Goal: Information Seeking & Learning: Learn about a topic

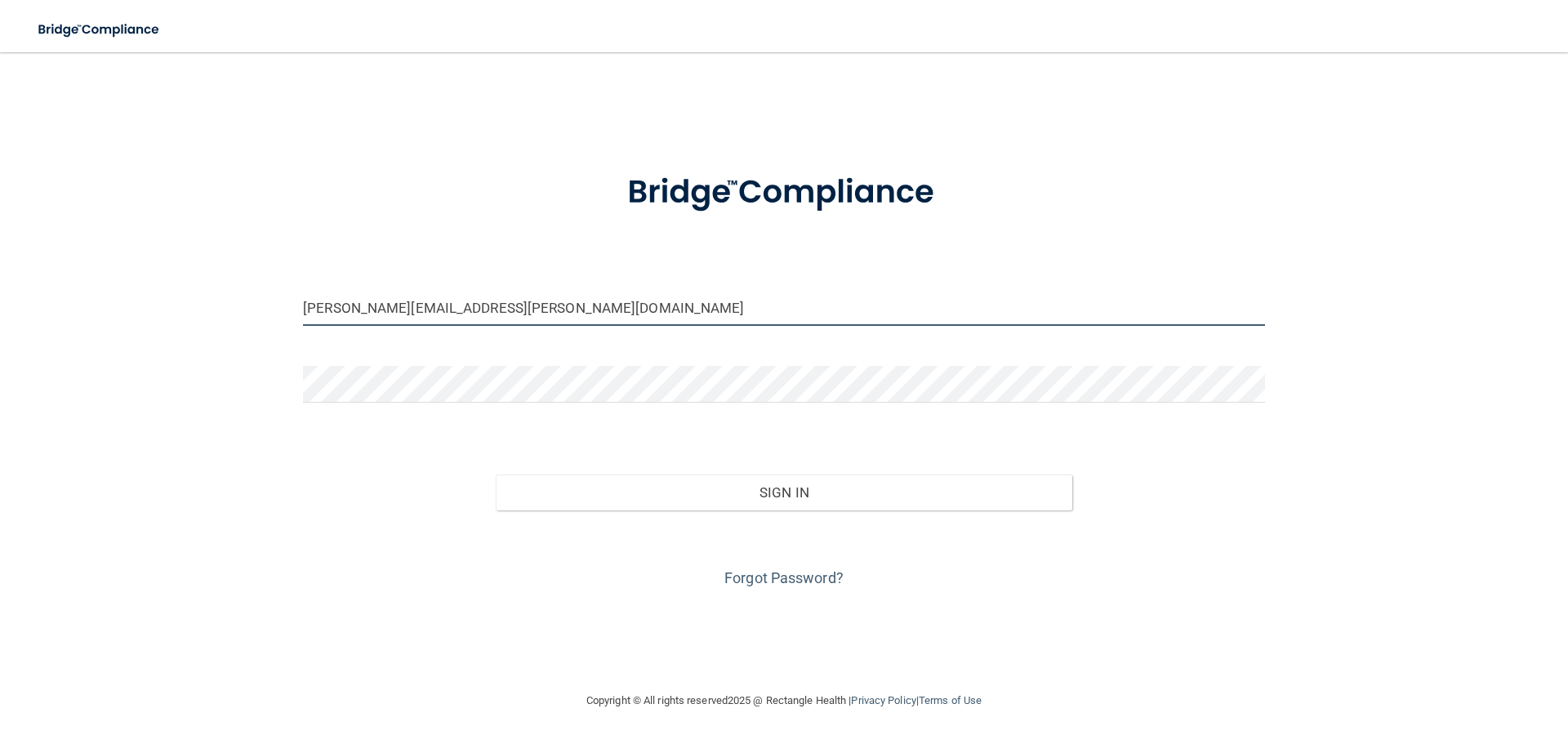
click at [616, 309] on input "paul.fiedler@fiedlerdentistry.com" at bounding box center [784, 307] width 962 height 37
drag, startPoint x: 662, startPoint y: 310, endPoint x: 220, endPoint y: 317, distance: 442.1
click at [220, 317] on div "paul.fiedler@fiedlerdentistry.com Invalid email/password. You don't have permis…" at bounding box center [784, 371] width 1502 height 605
type input "[EMAIL_ADDRESS][DOMAIN_NAME]"
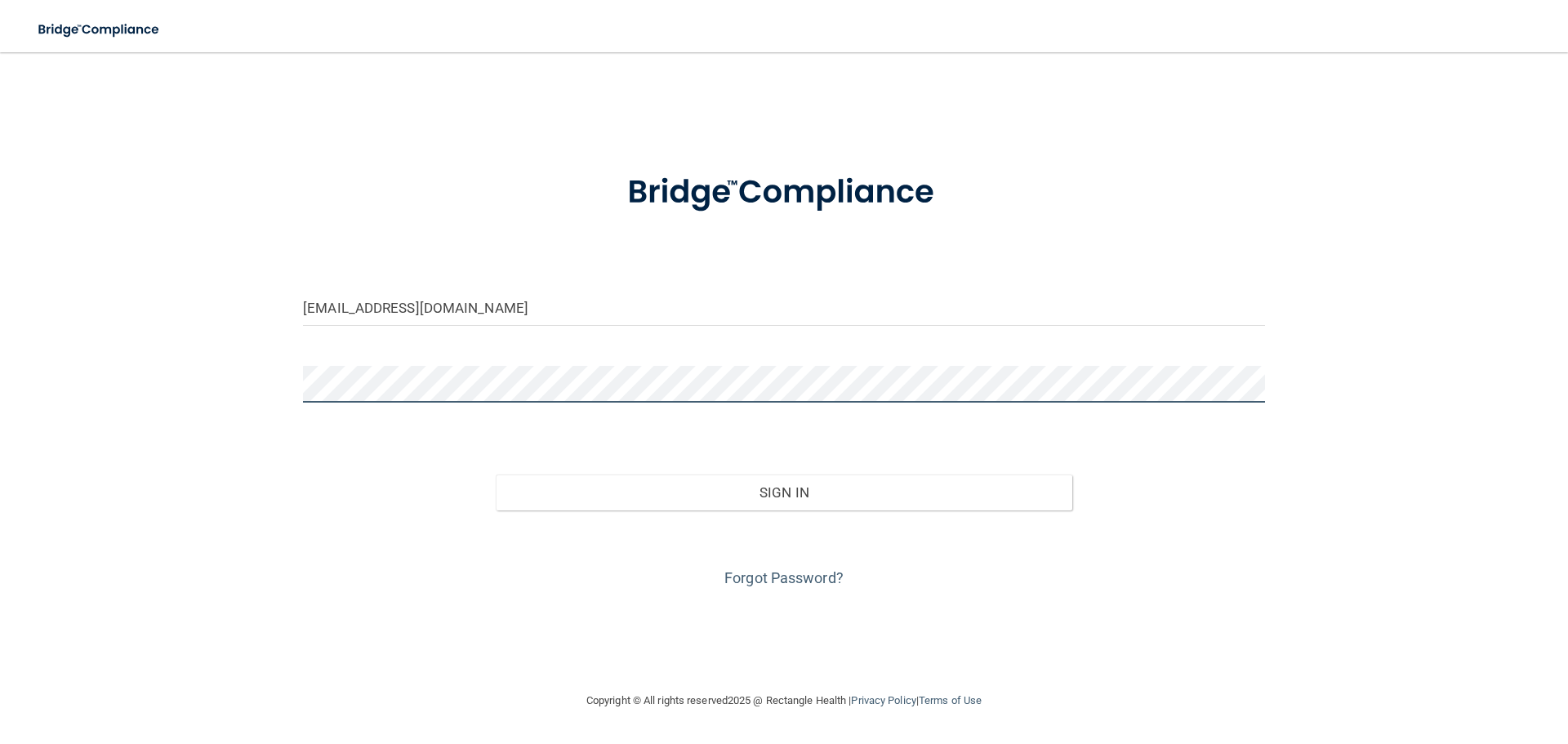
click at [496, 474] on button "Sign In" at bounding box center [784, 492] width 577 height 36
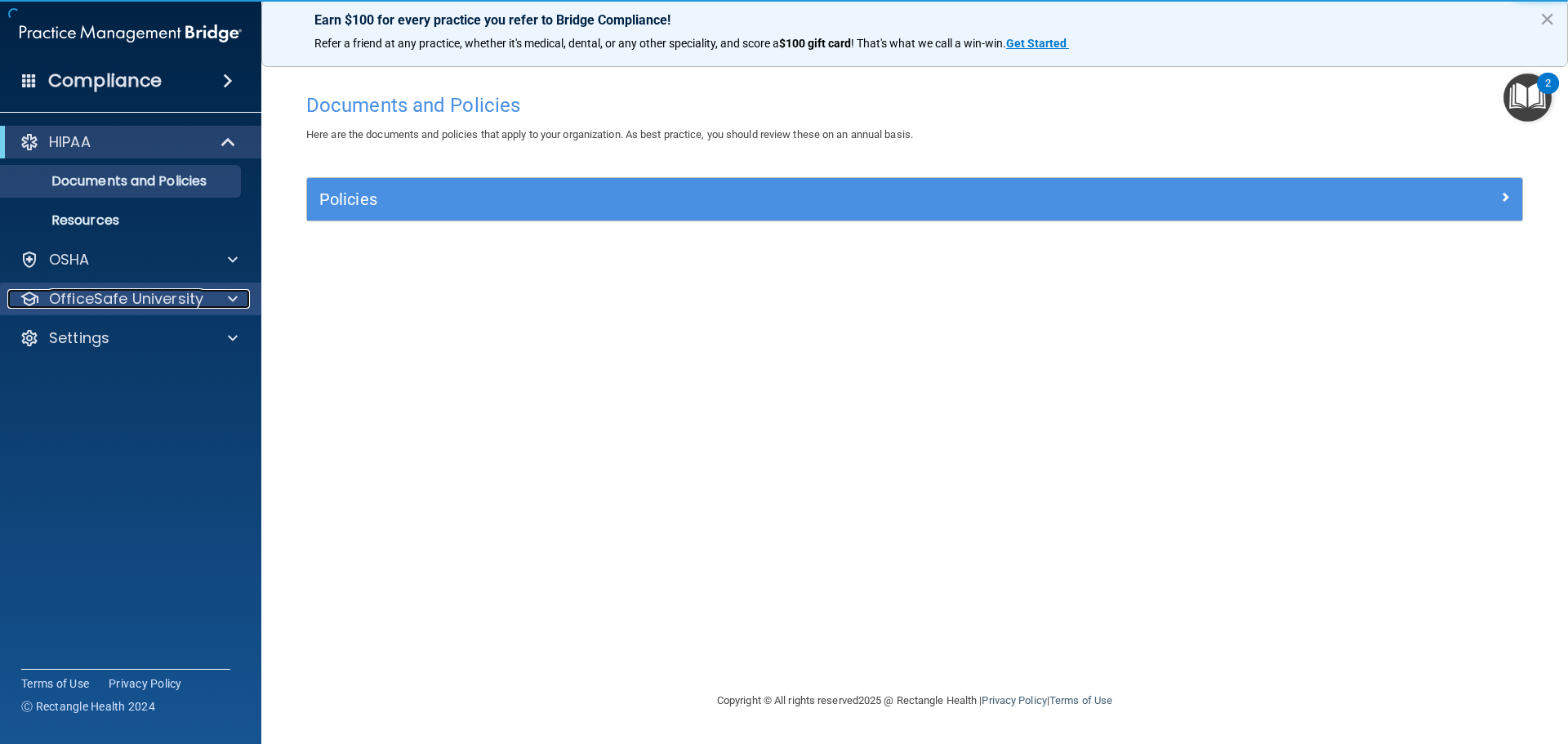
click at [136, 303] on p "OfficeSafe University" at bounding box center [126, 298] width 155 height 19
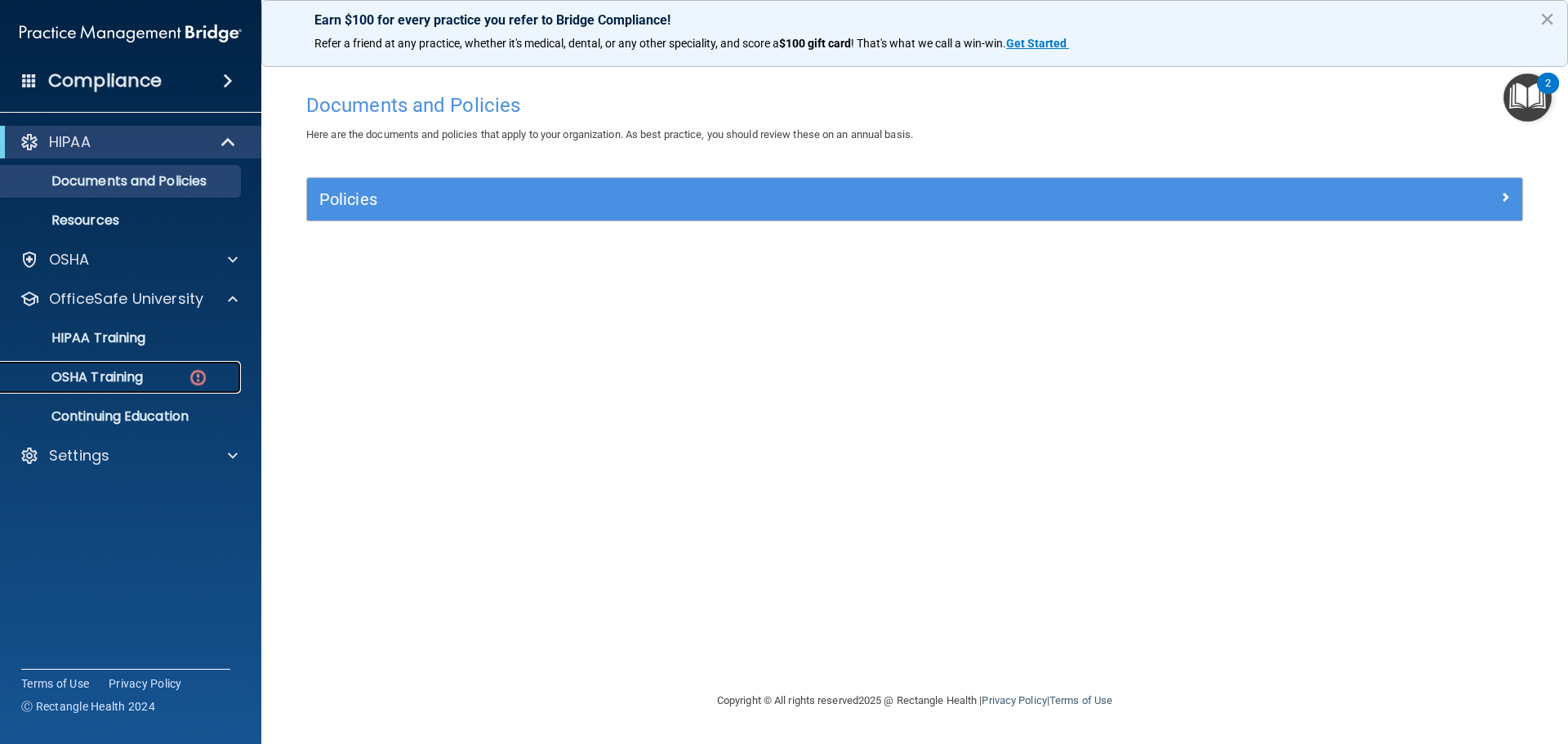
click at [119, 377] on p "OSHA Training" at bounding box center [76, 376] width 132 height 16
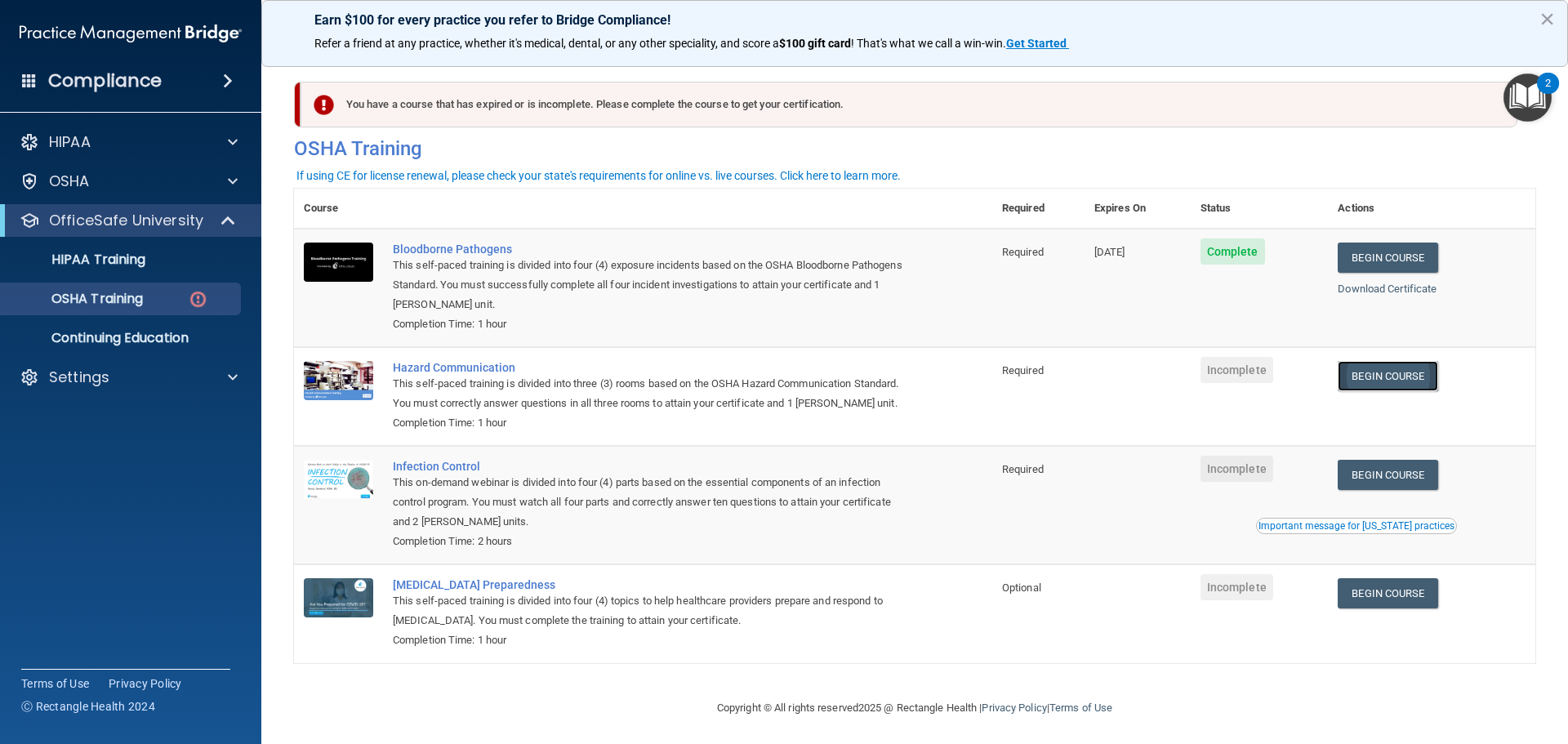
click at [1387, 377] on link "Begin Course" at bounding box center [1387, 376] width 100 height 30
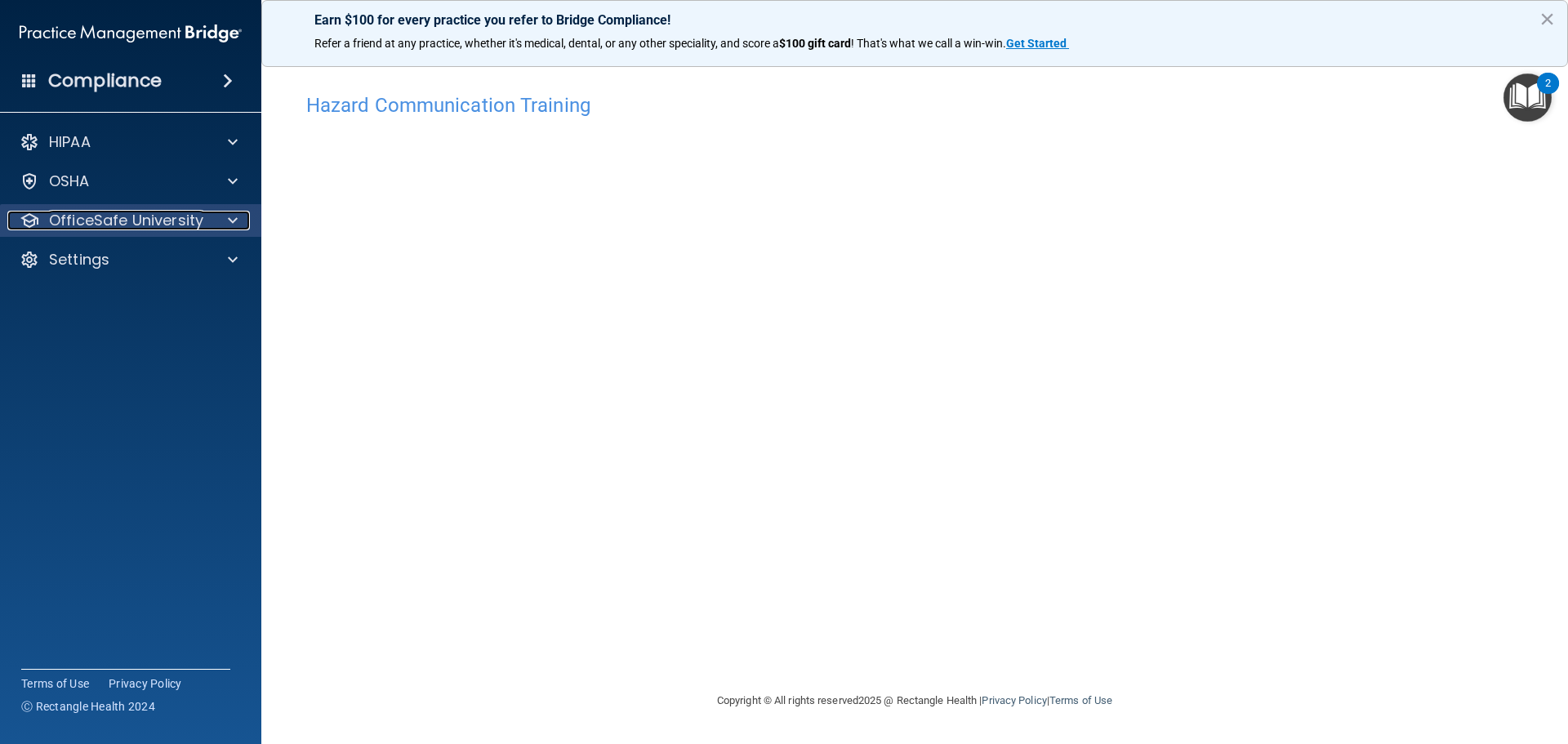
click at [81, 220] on p "OfficeSafe University" at bounding box center [126, 220] width 155 height 19
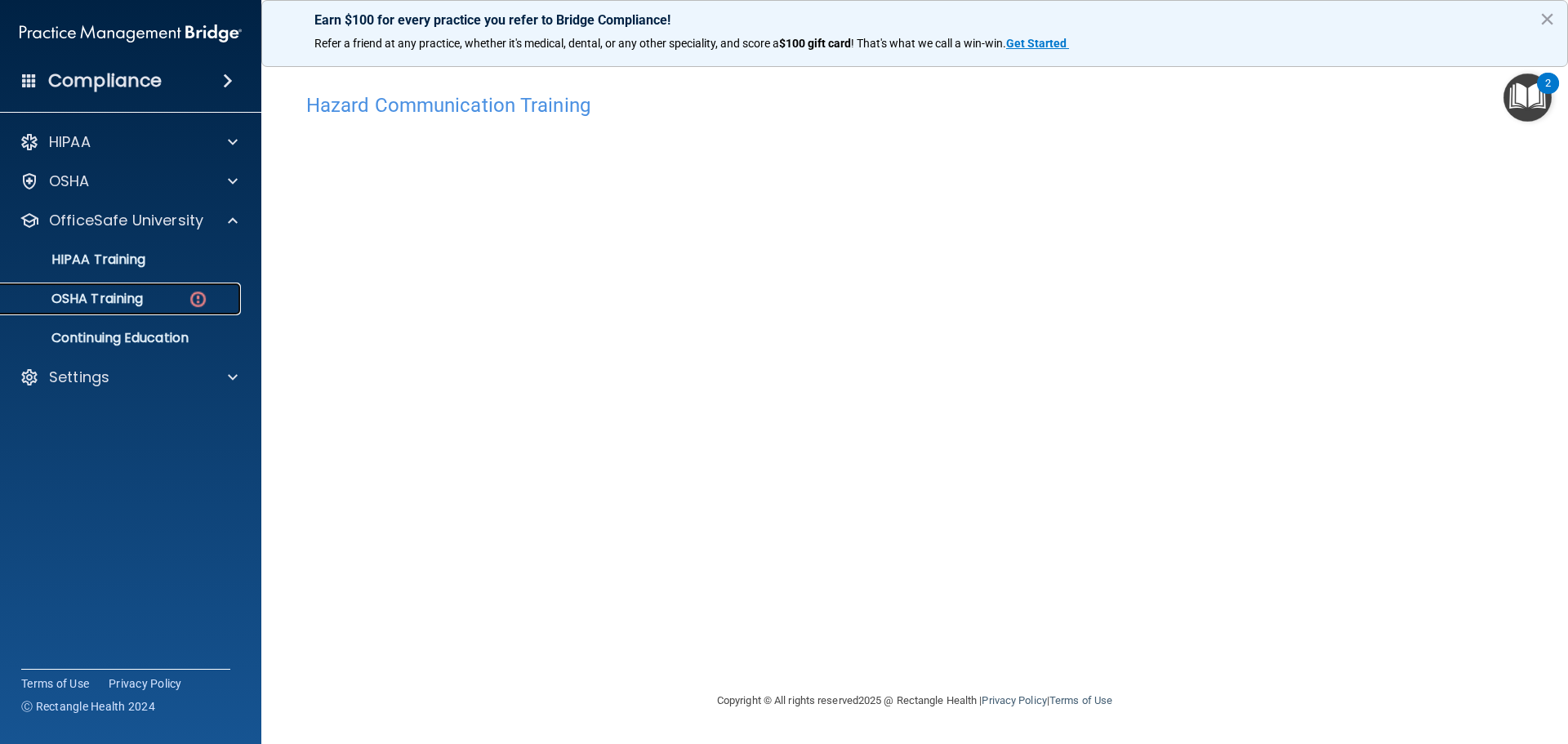
click at [111, 298] on p "OSHA Training" at bounding box center [76, 298] width 132 height 16
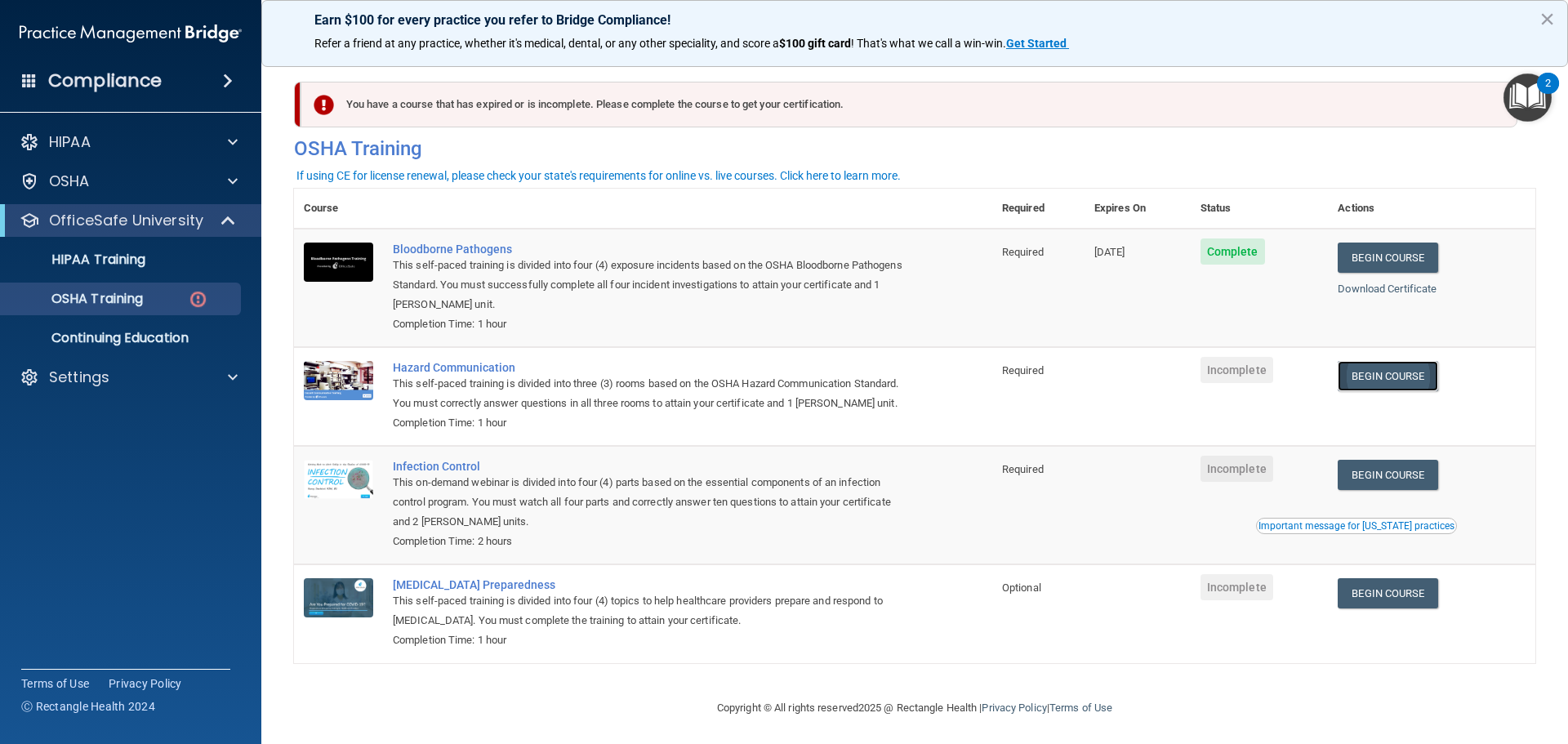
click at [1397, 377] on link "Begin Course" at bounding box center [1387, 376] width 100 height 30
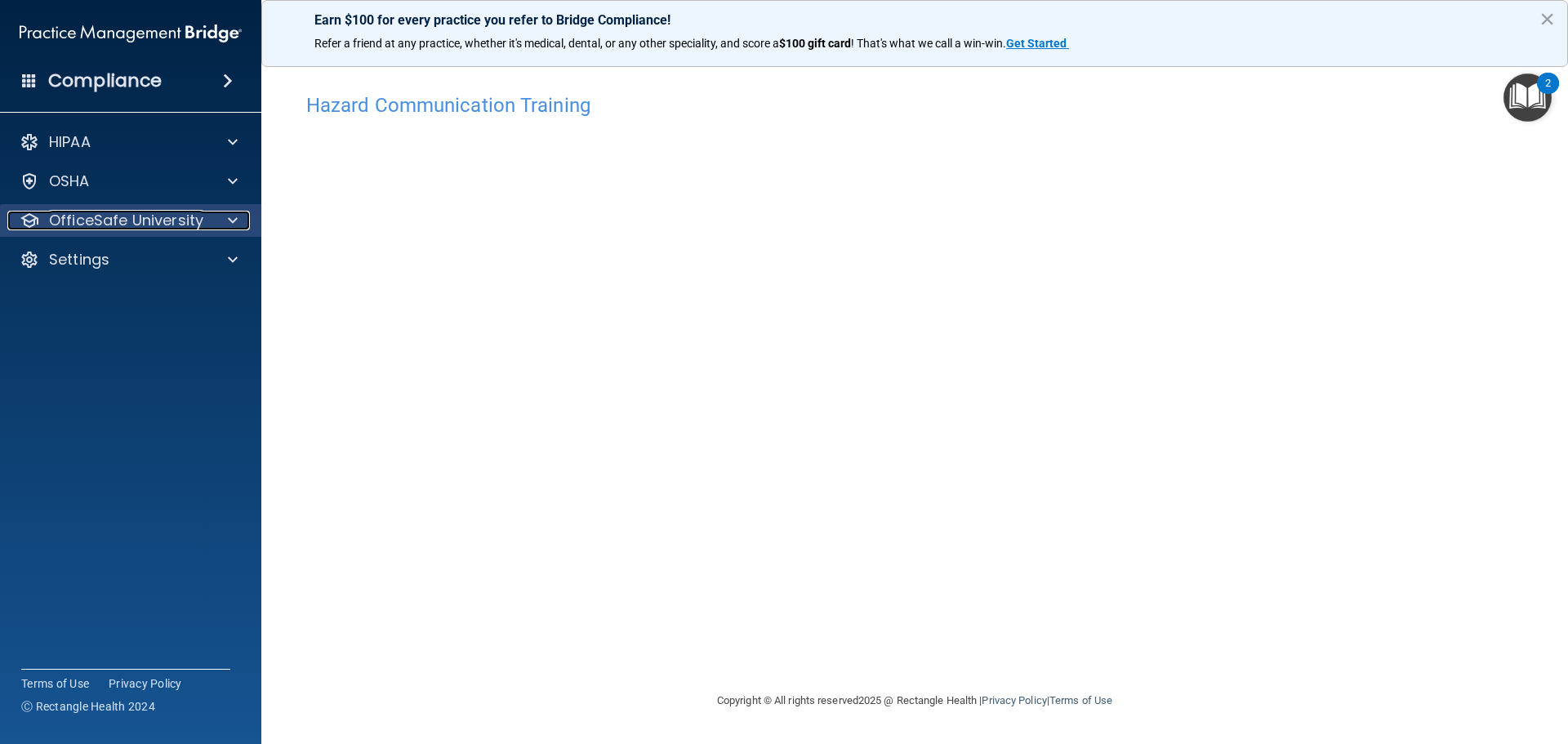
click at [197, 219] on p "OfficeSafe University" at bounding box center [126, 220] width 155 height 19
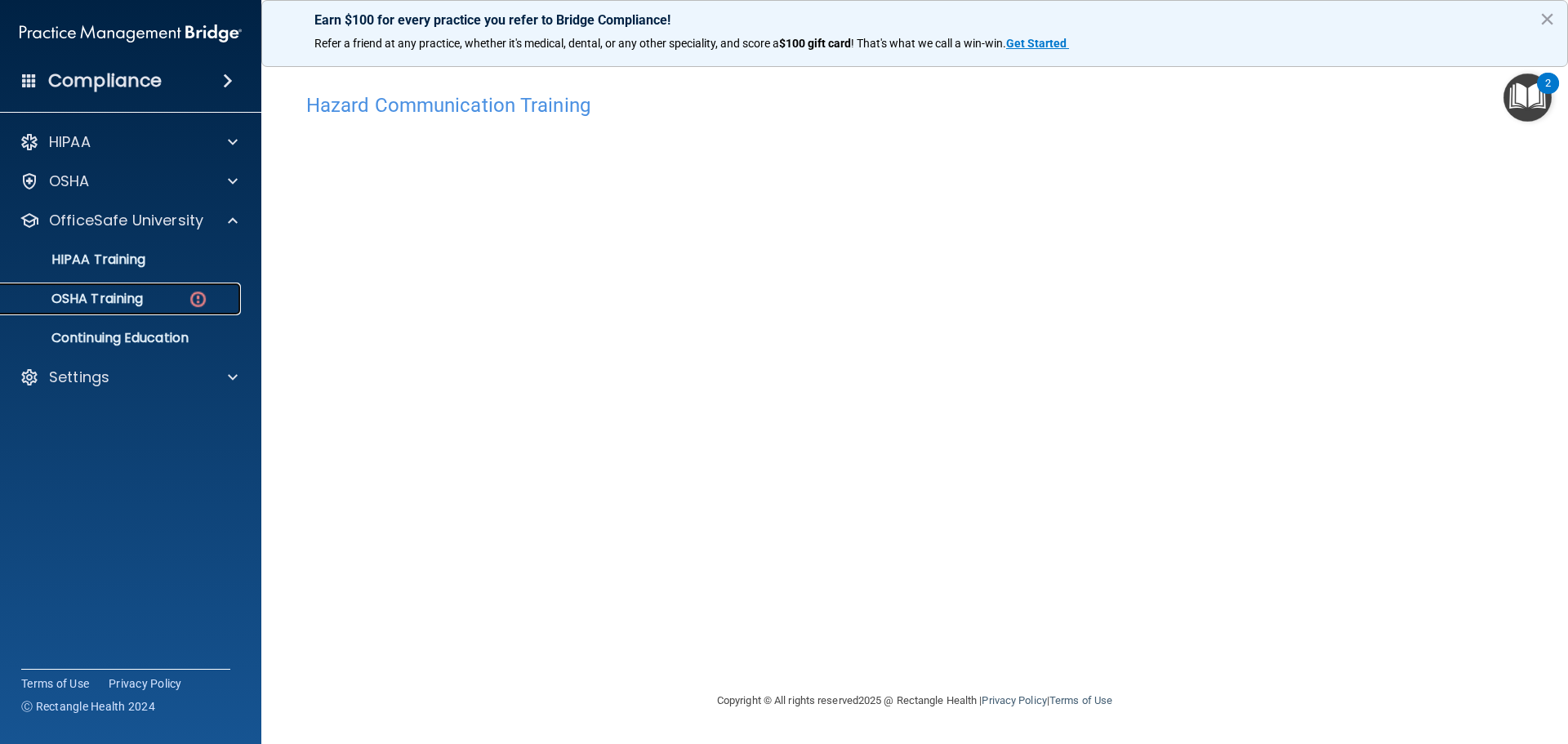
click at [131, 307] on p "OSHA Training" at bounding box center [76, 298] width 132 height 16
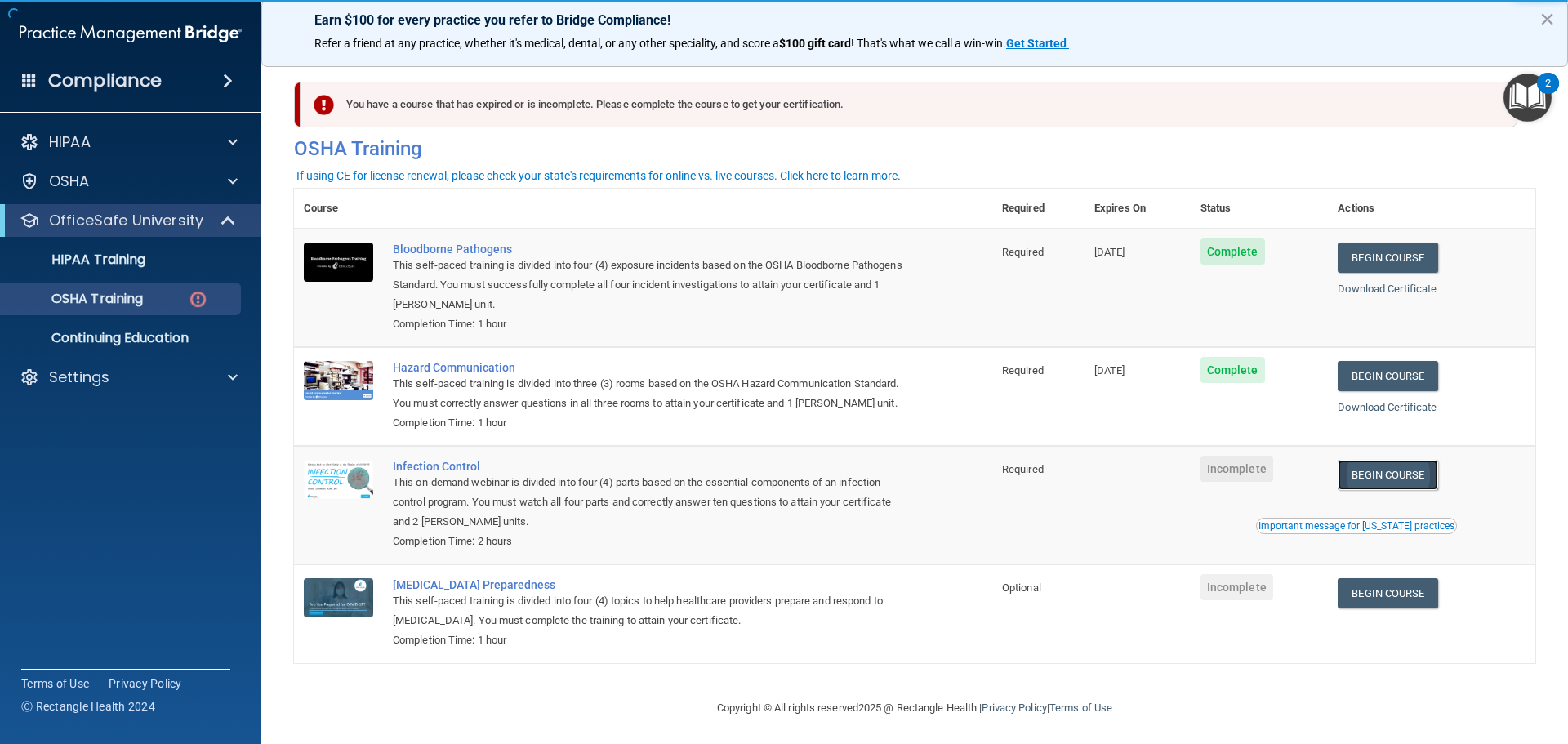
click at [1381, 490] on link "Begin Course" at bounding box center [1387, 474] width 100 height 30
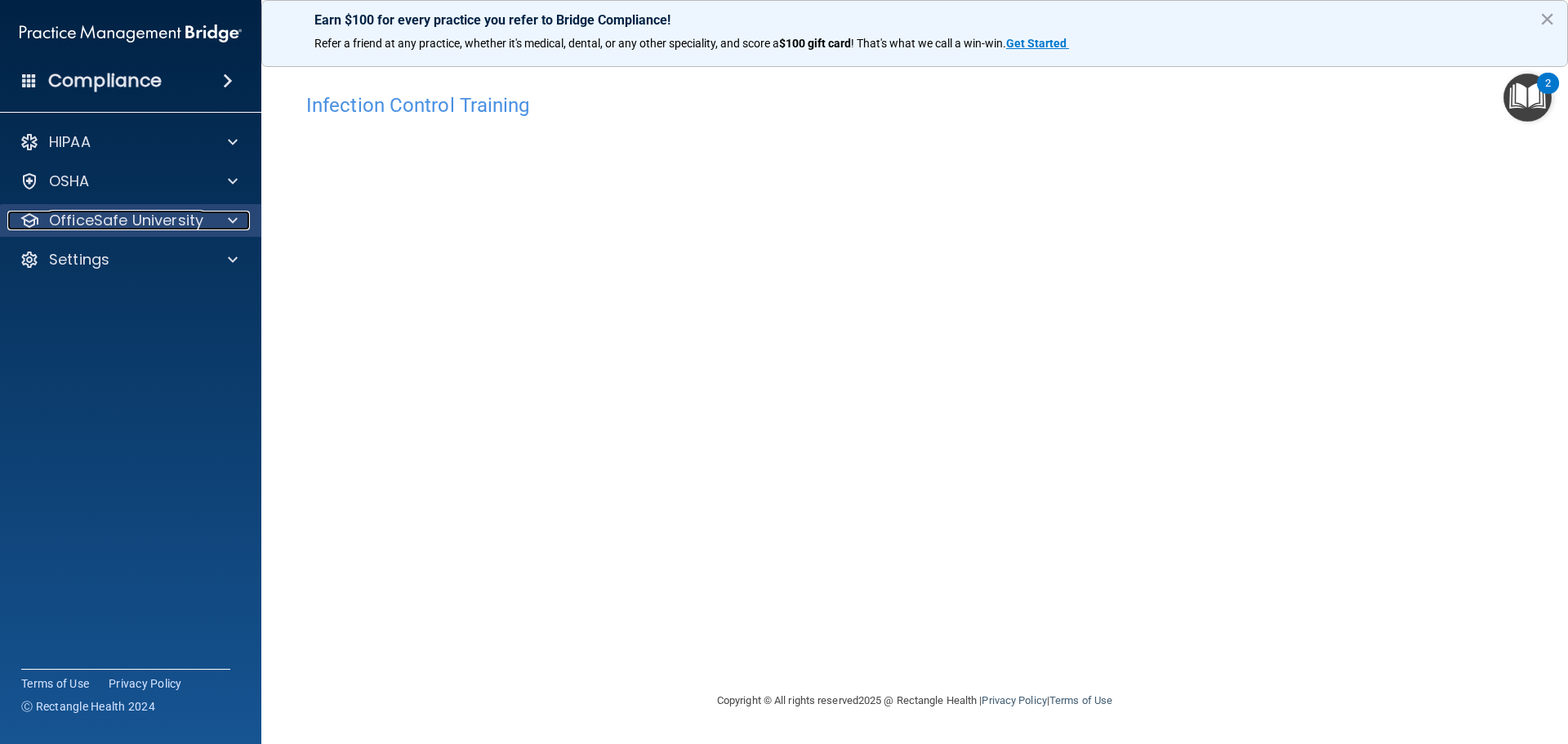
click at [83, 221] on p "OfficeSafe University" at bounding box center [126, 220] width 155 height 19
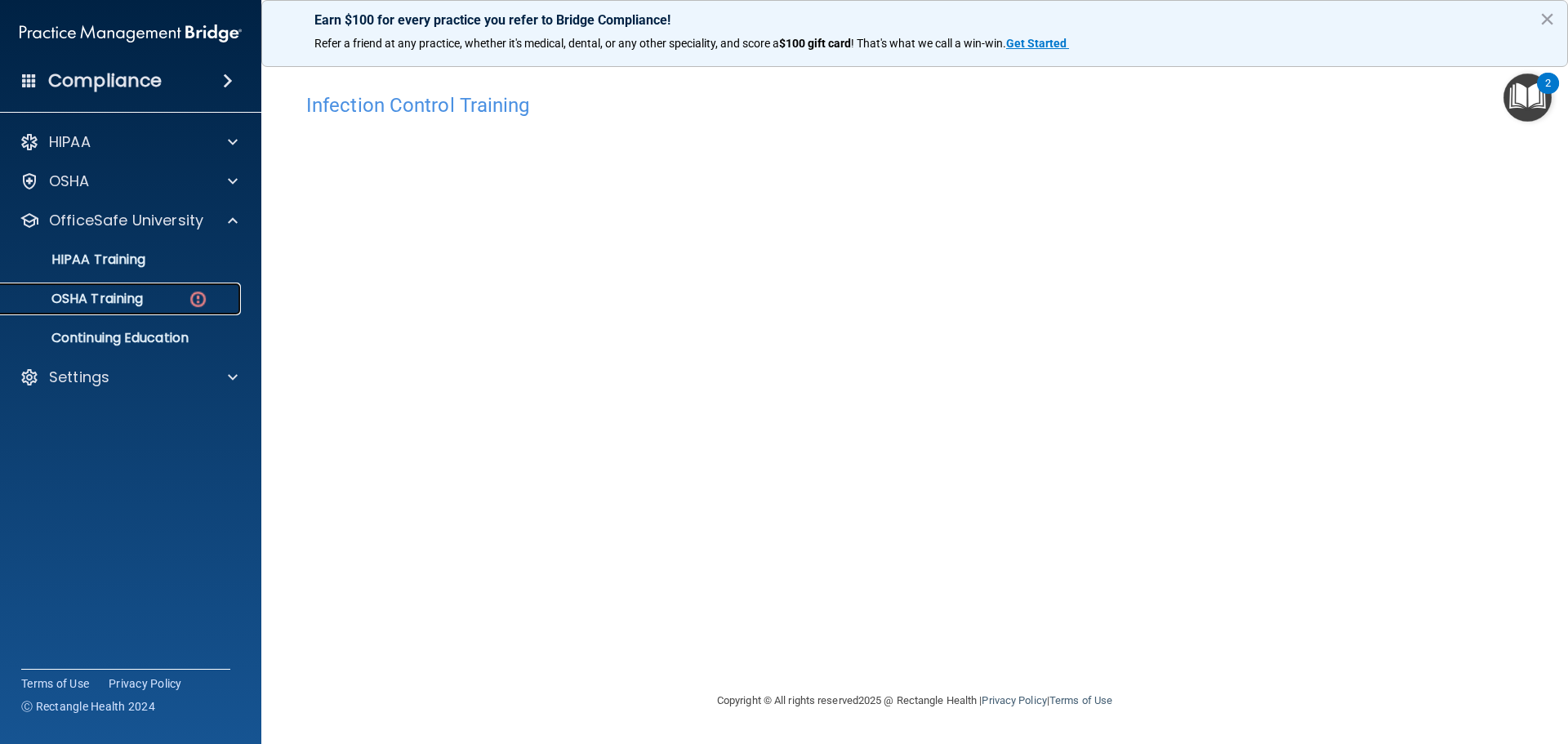
click at [97, 286] on link "OSHA Training" at bounding box center [113, 298] width 257 height 33
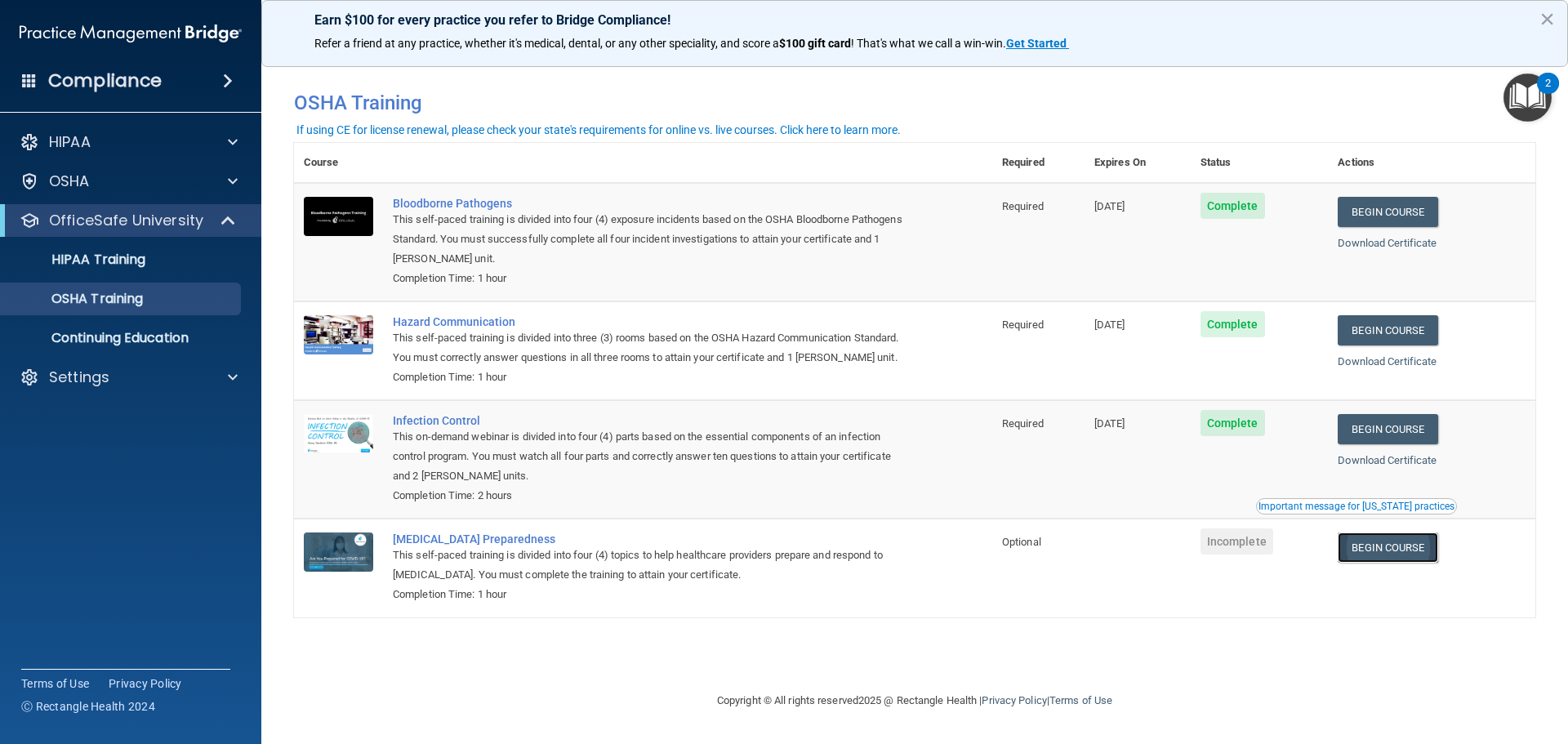
click at [1395, 549] on link "Begin Course" at bounding box center [1387, 548] width 100 height 30
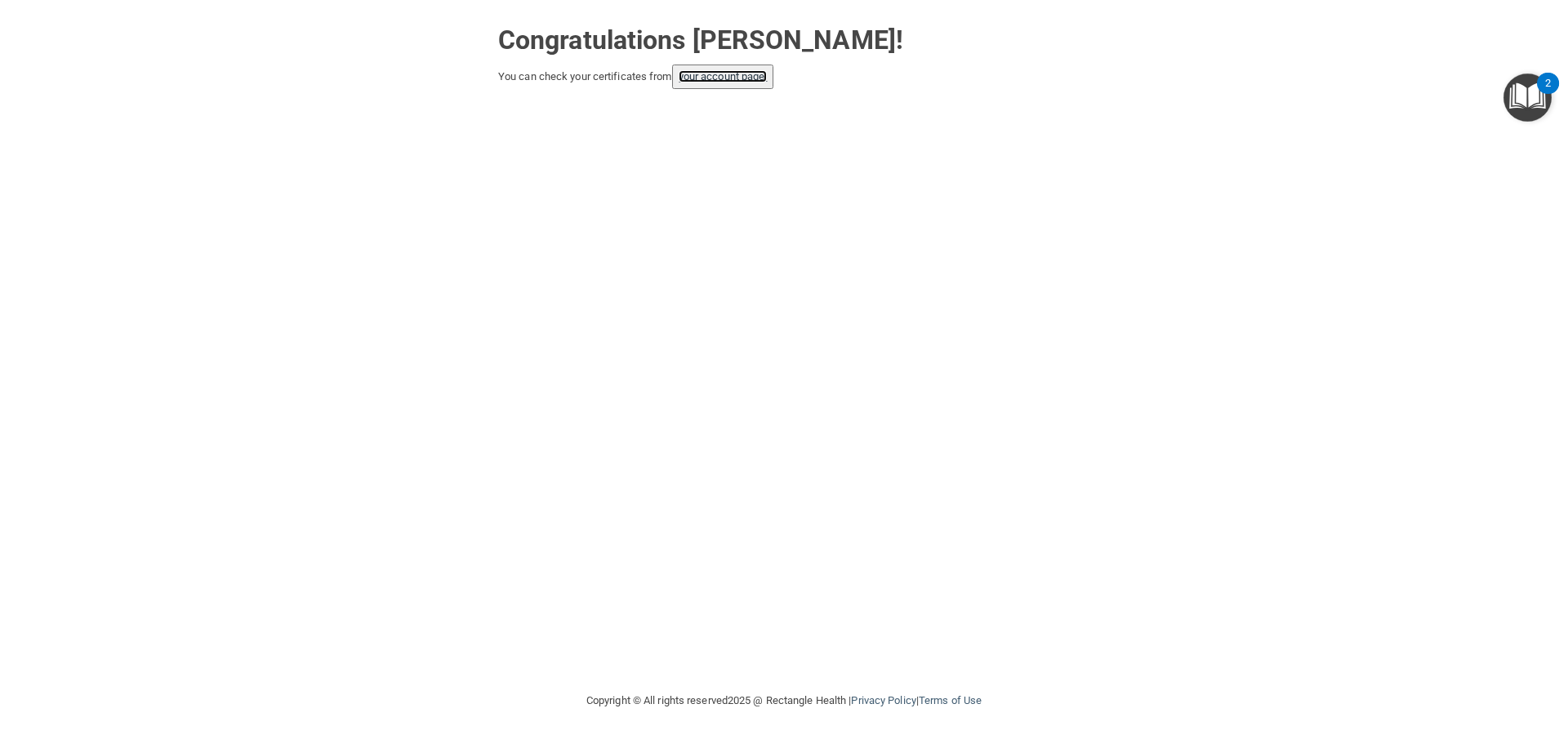
click at [741, 73] on link "your account page!" at bounding box center [723, 76] width 89 height 13
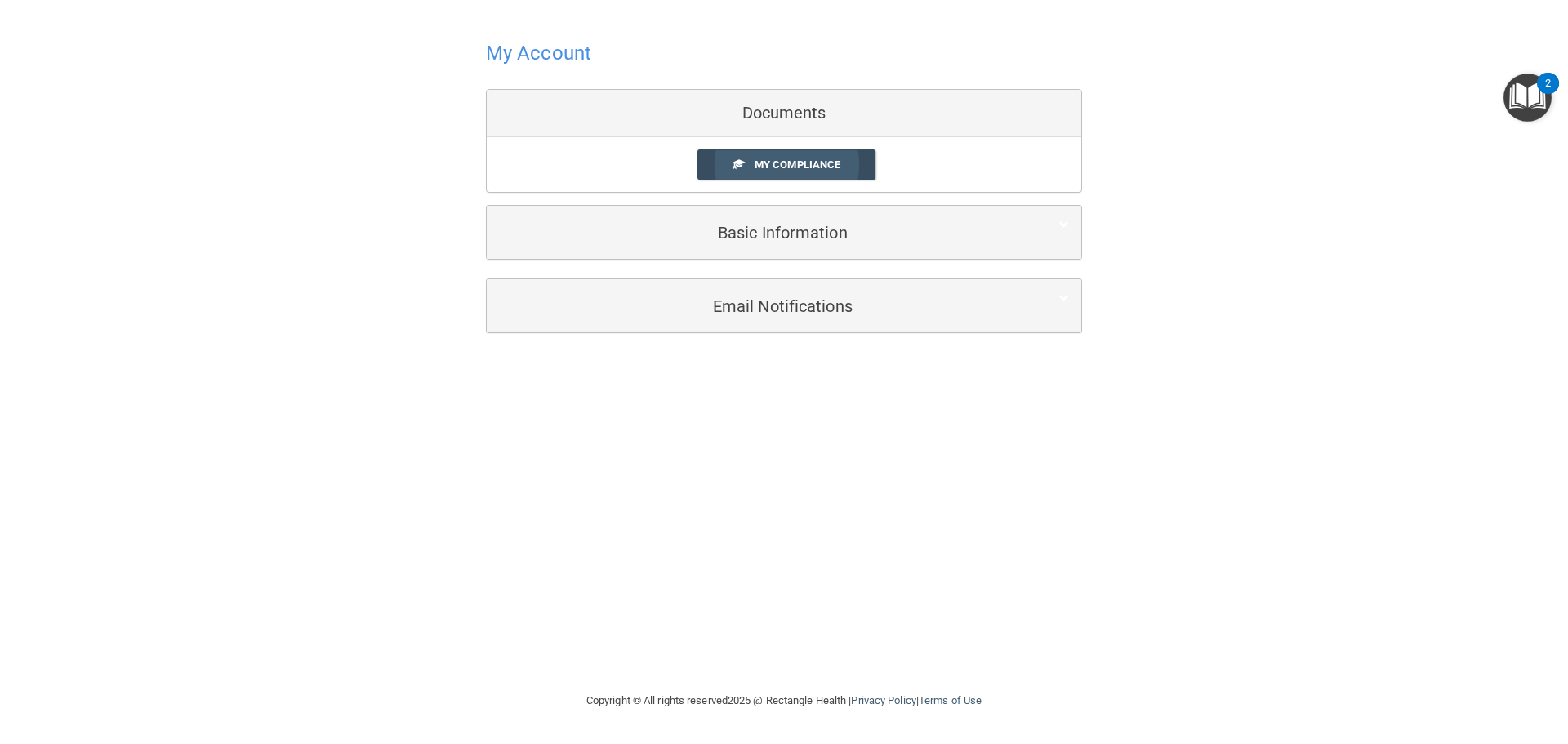
click at [768, 162] on span "My Compliance" at bounding box center [797, 165] width 86 height 13
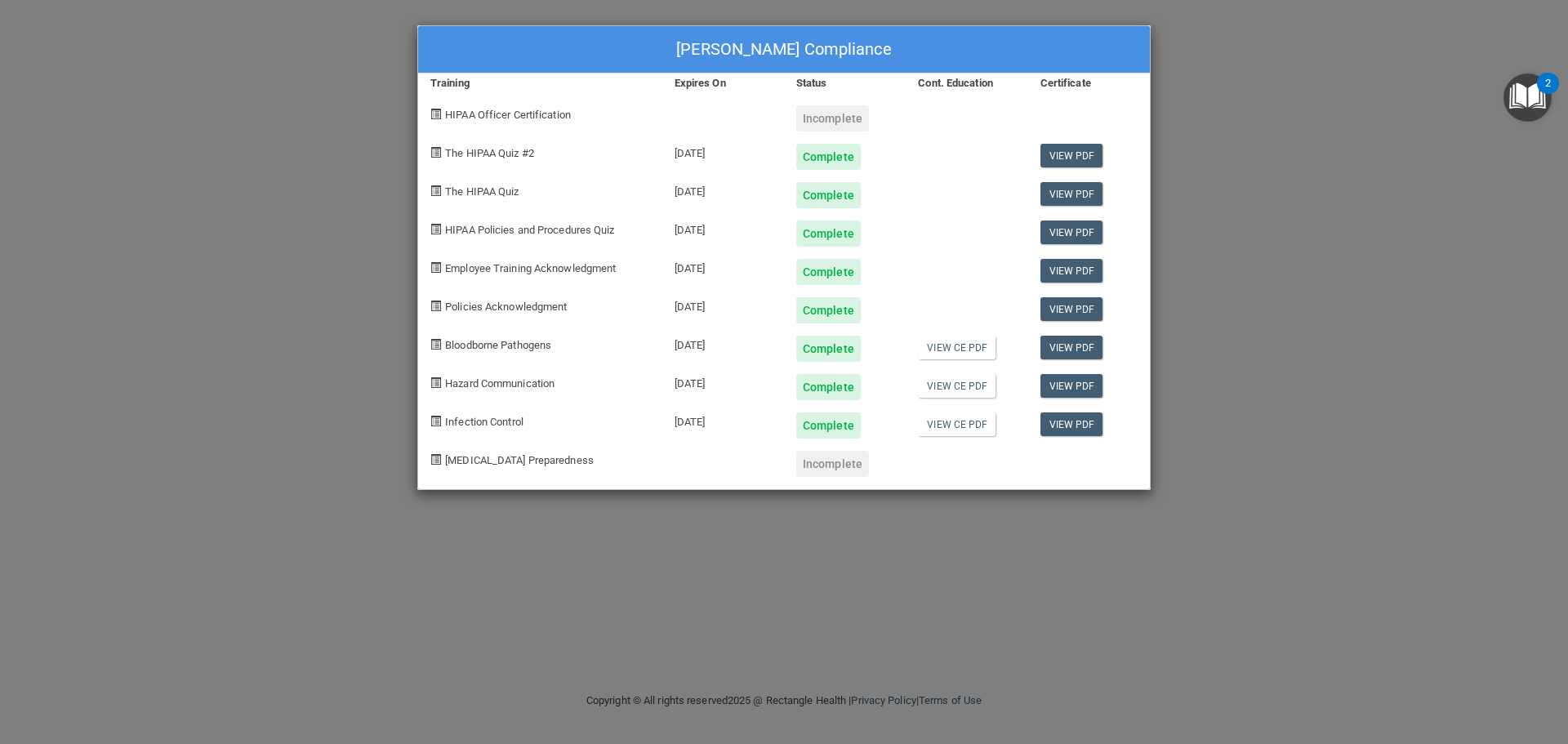
click at [829, 459] on div "Incomplete" at bounding box center [832, 464] width 73 height 26
click at [519, 467] on div "[MEDICAL_DATA] Preparedness" at bounding box center [540, 458] width 244 height 39
click at [1545, 112] on img "Open Resource Center, 2 new notifications" at bounding box center [1527, 97] width 48 height 48
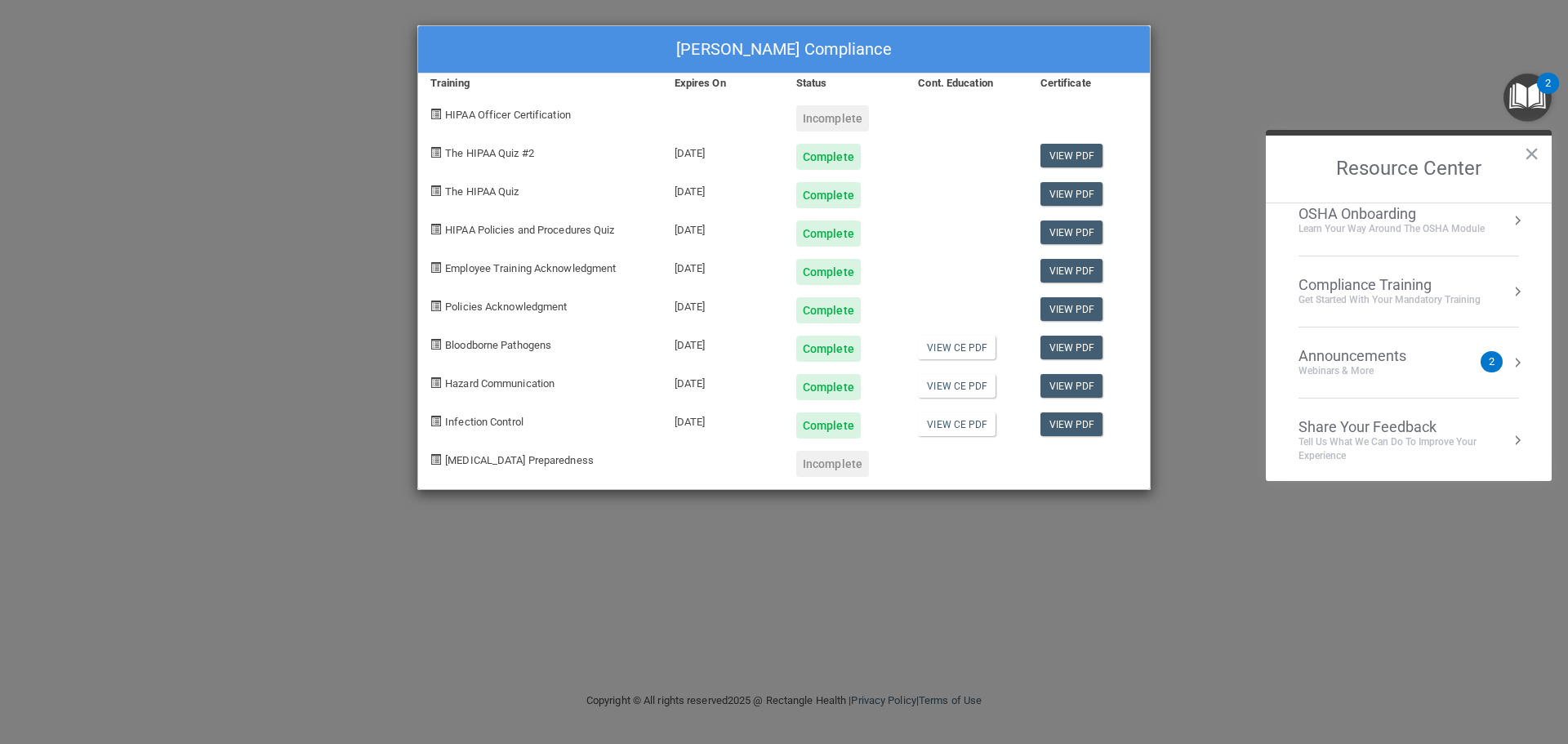
scroll to position [92, 0]
click at [1368, 281] on div "Compliance Training" at bounding box center [1389, 282] width 182 height 18
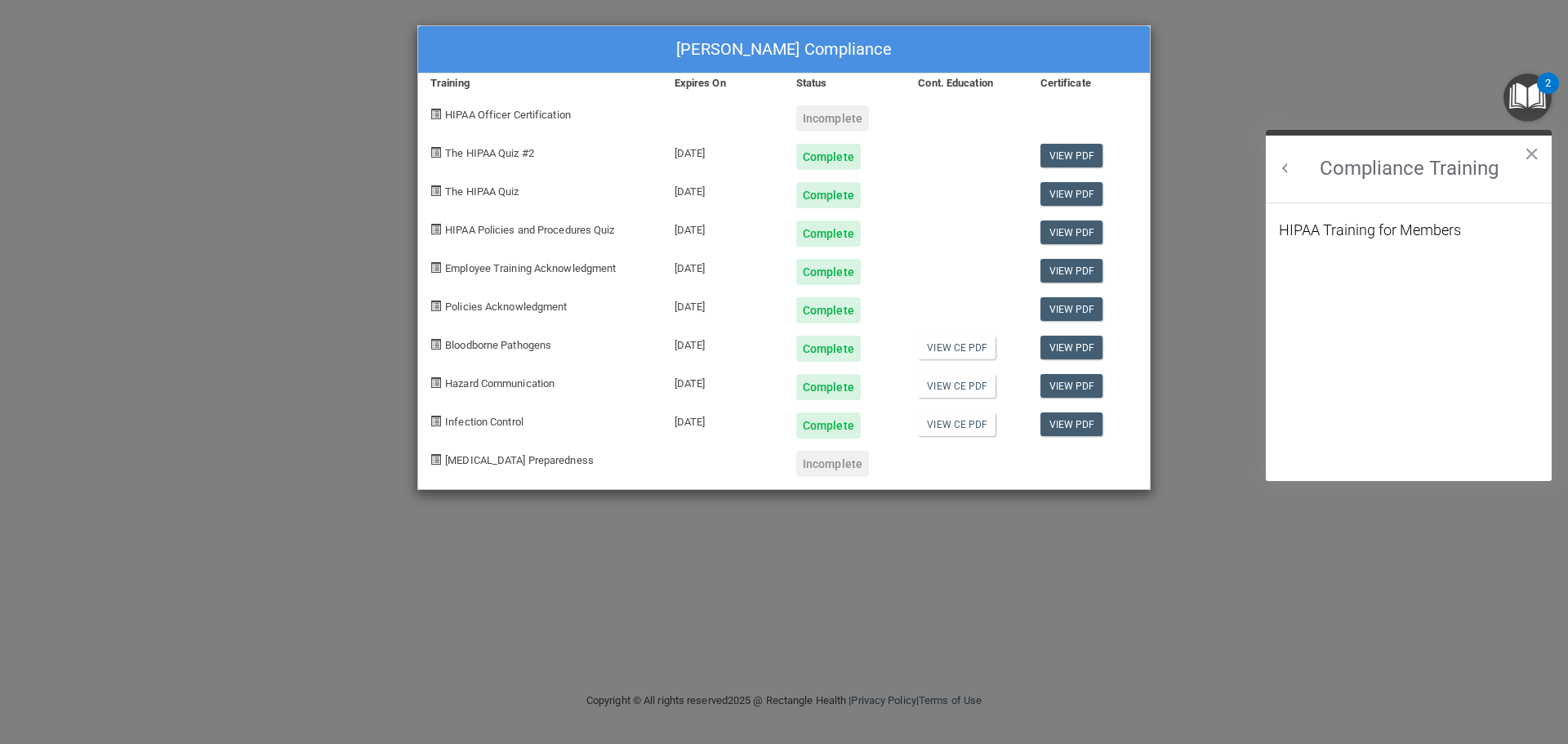
scroll to position [0, 0]
click at [1379, 230] on div "HIPAA Training for Members" at bounding box center [1369, 229] width 182 height 14
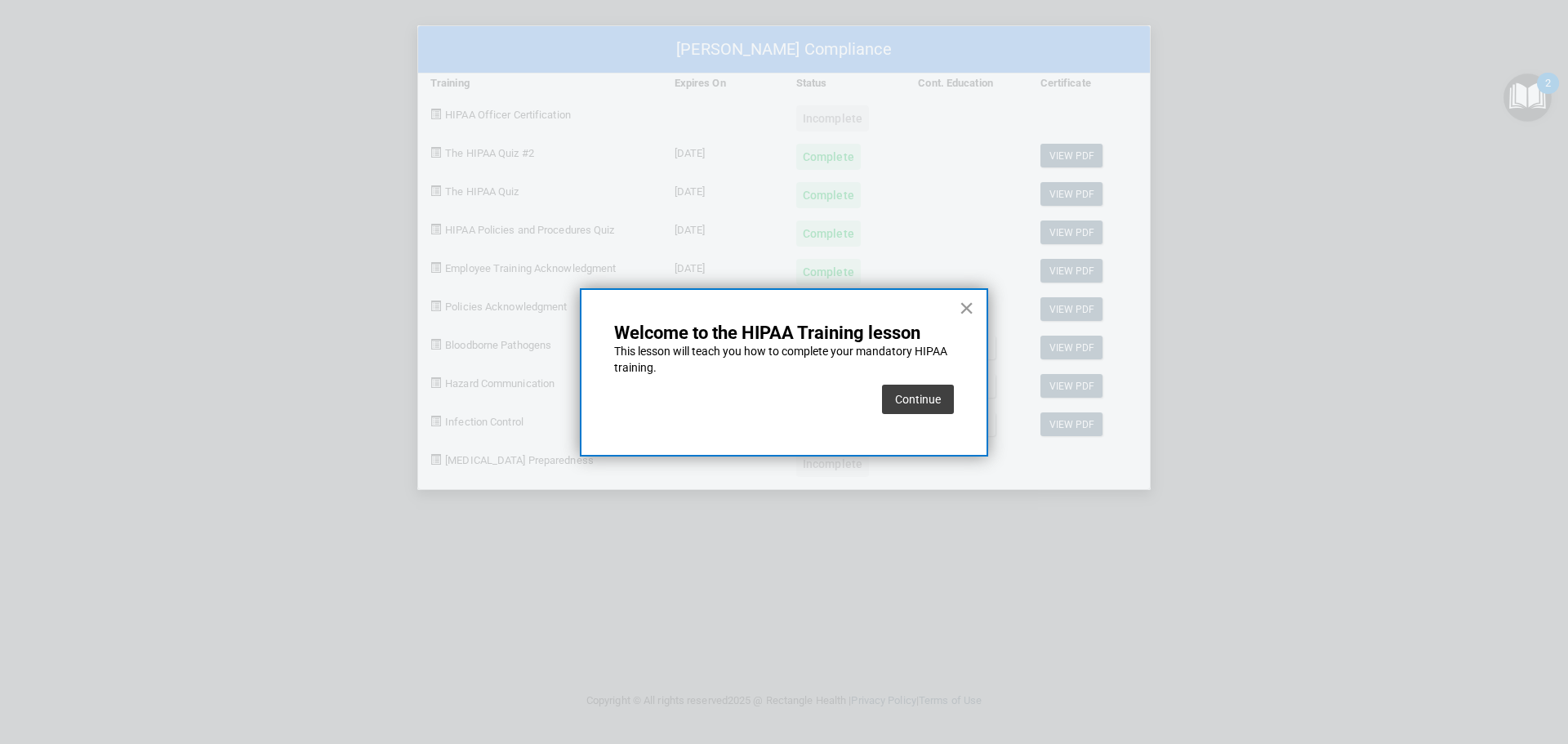
click at [964, 308] on button "×" at bounding box center [966, 307] width 15 height 26
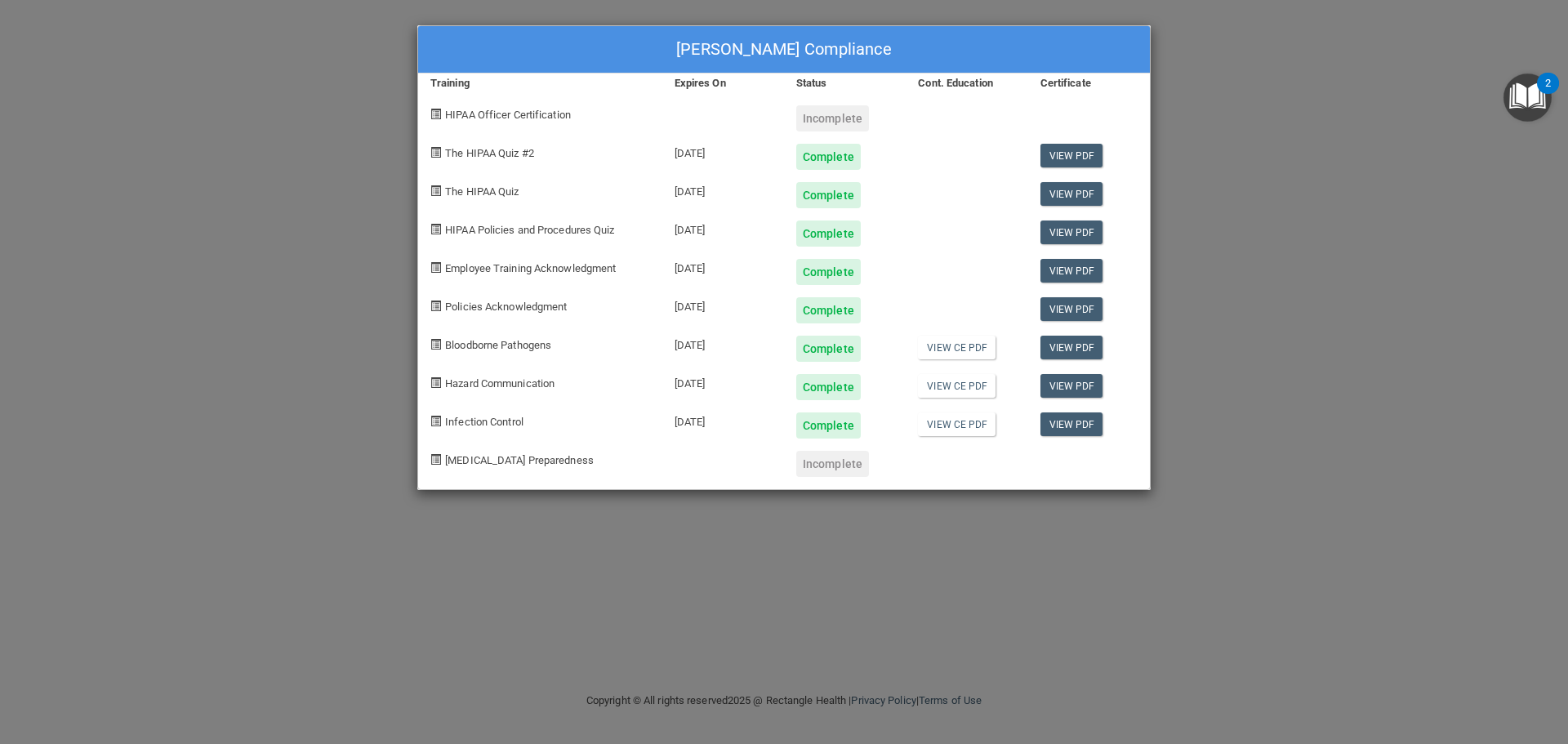
click at [1515, 95] on img "Open Resource Center, 2 new notifications" at bounding box center [1527, 97] width 48 height 48
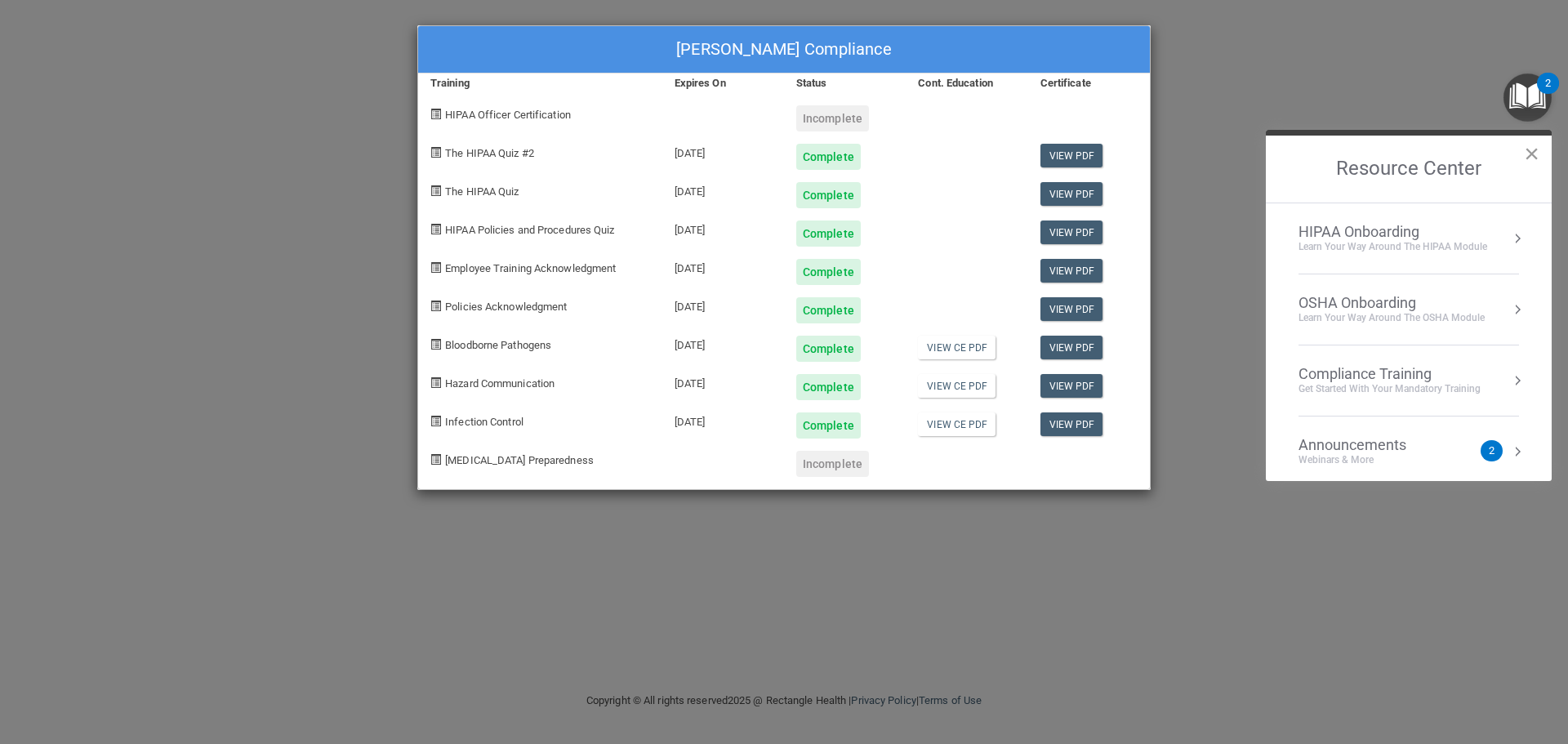
click at [1536, 151] on button "×" at bounding box center [1531, 153] width 15 height 26
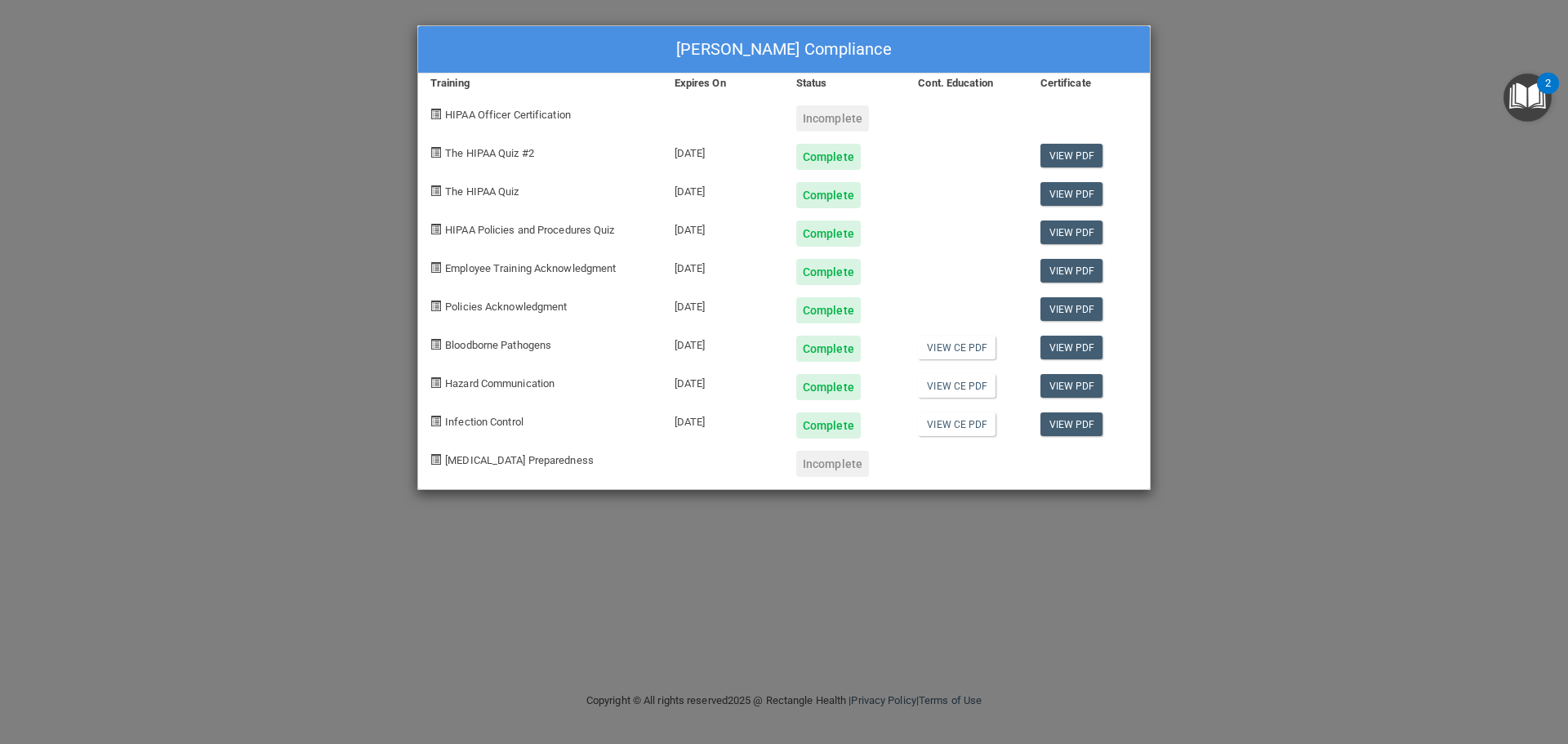
click at [830, 468] on div "Incomplete" at bounding box center [832, 464] width 73 height 26
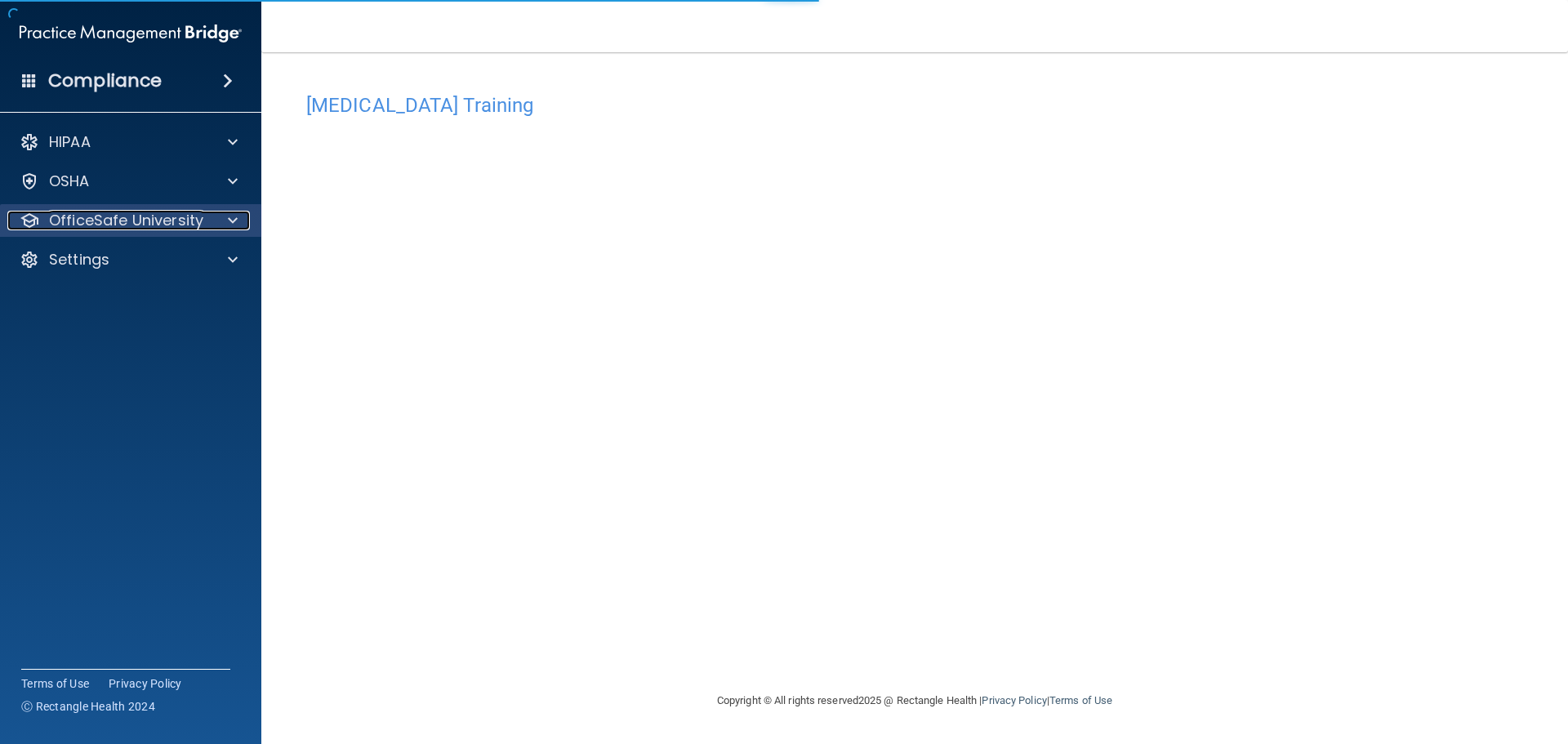
click at [173, 225] on p "OfficeSafe University" at bounding box center [126, 220] width 155 height 19
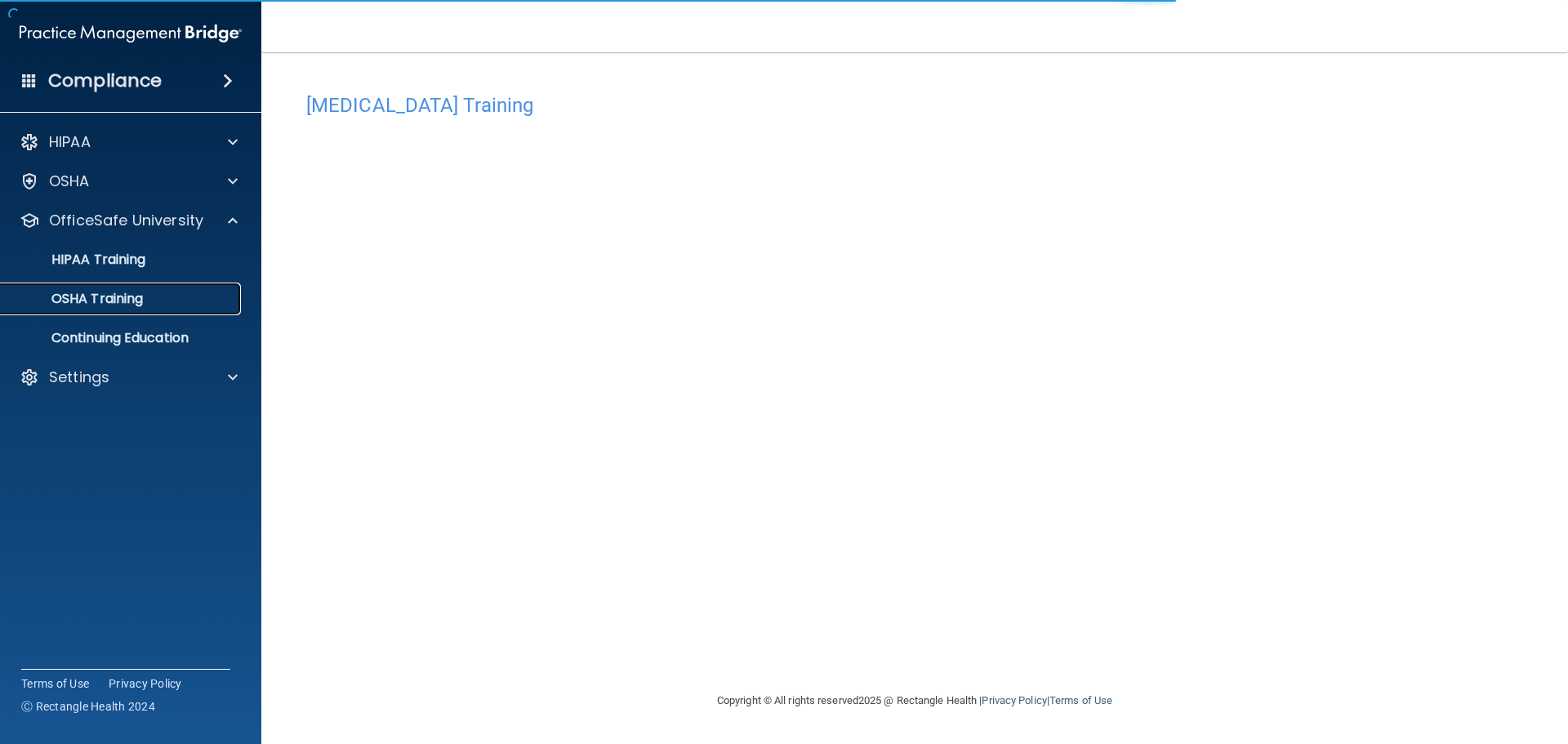
click at [135, 301] on p "OSHA Training" at bounding box center [76, 298] width 132 height 16
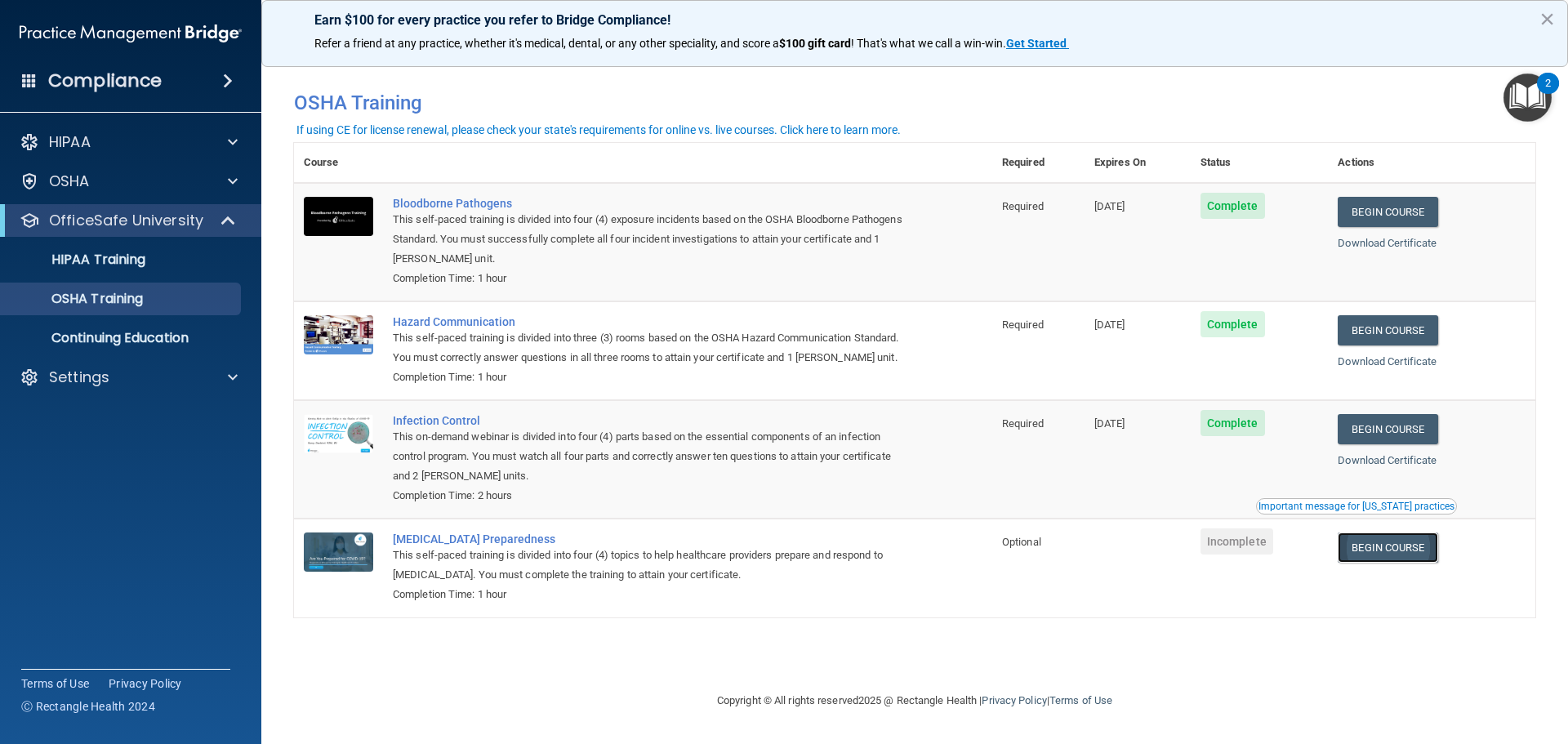
click at [1389, 557] on link "Begin Course" at bounding box center [1387, 548] width 100 height 30
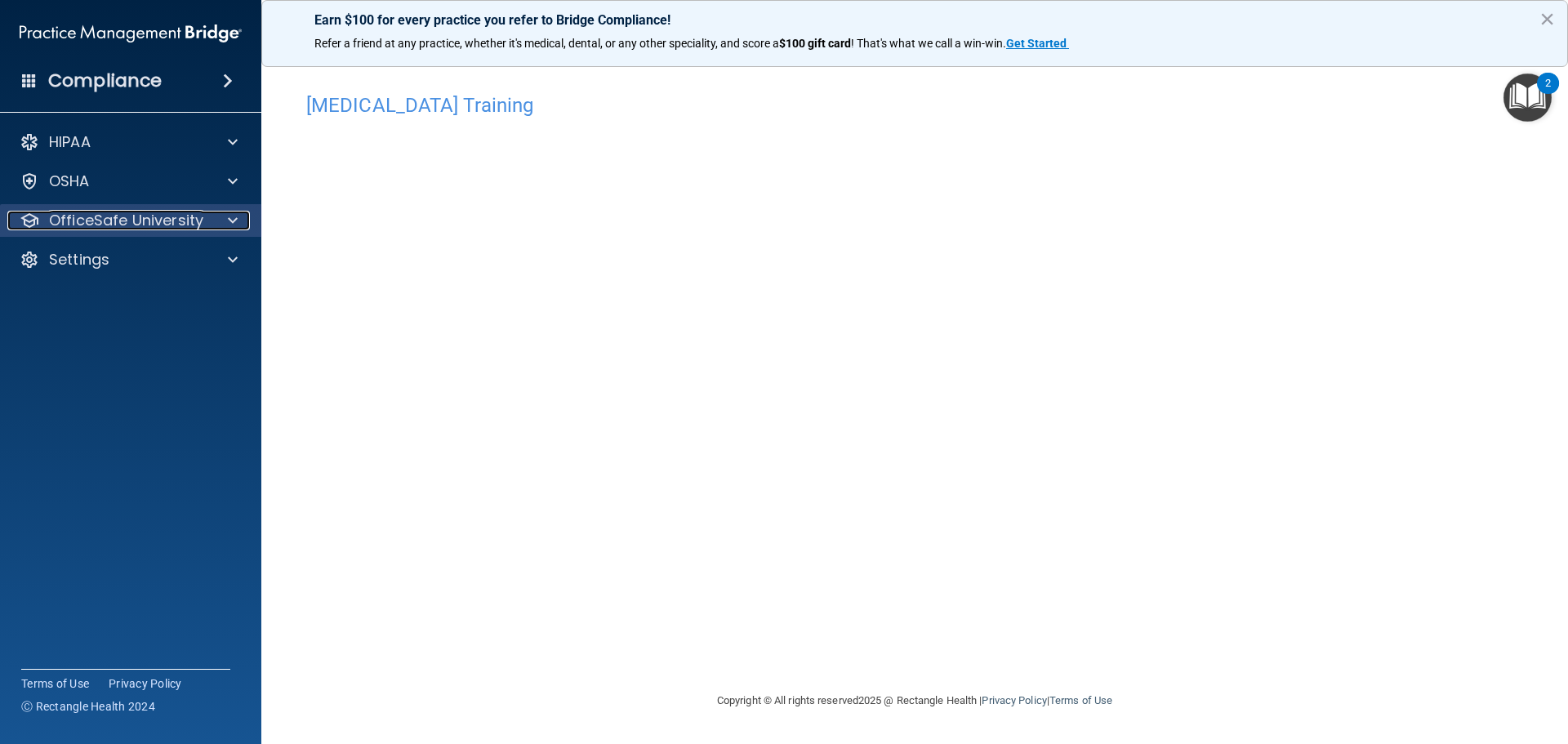
click at [170, 223] on p "OfficeSafe University" at bounding box center [126, 220] width 155 height 19
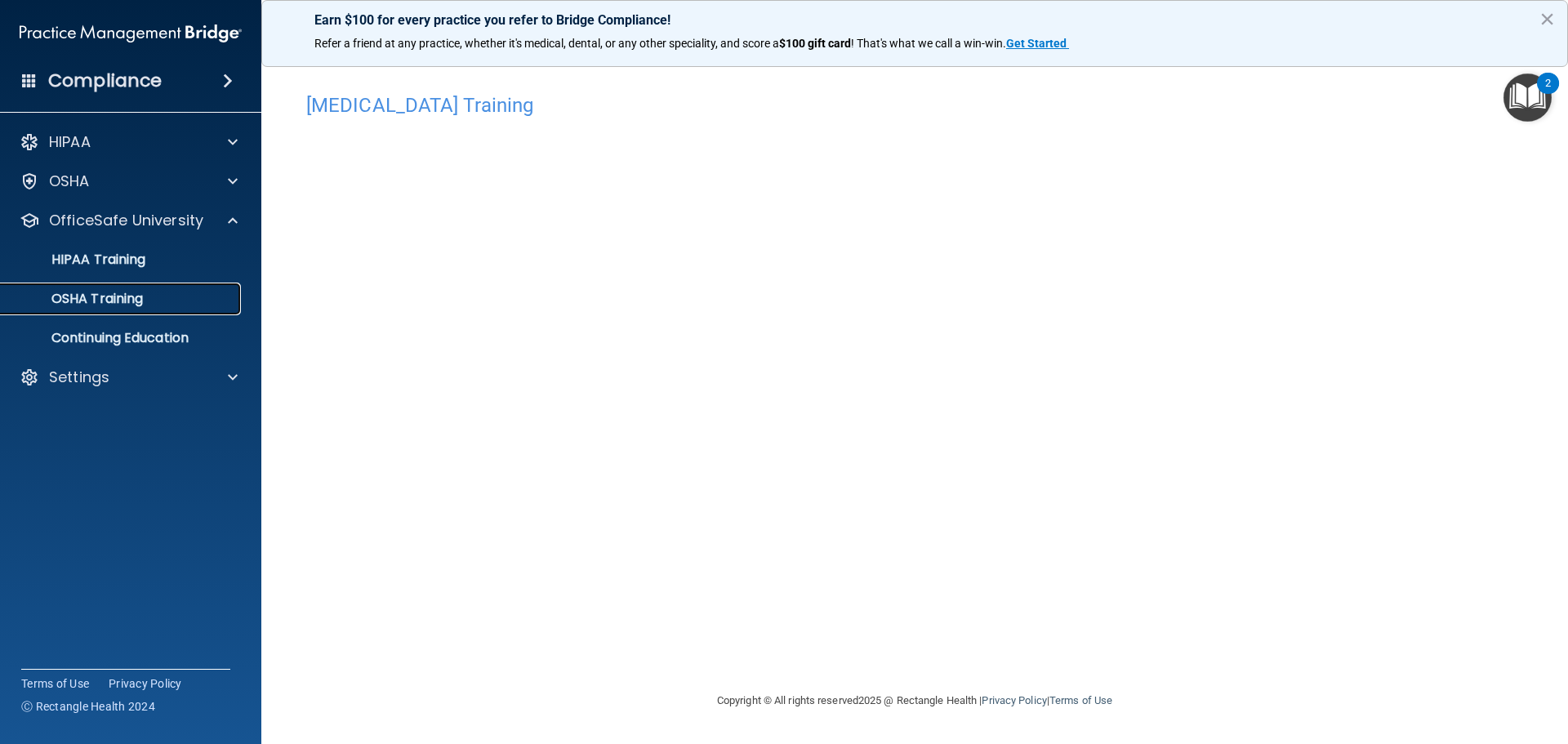
click at [113, 308] on link "OSHA Training" at bounding box center [113, 298] width 257 height 33
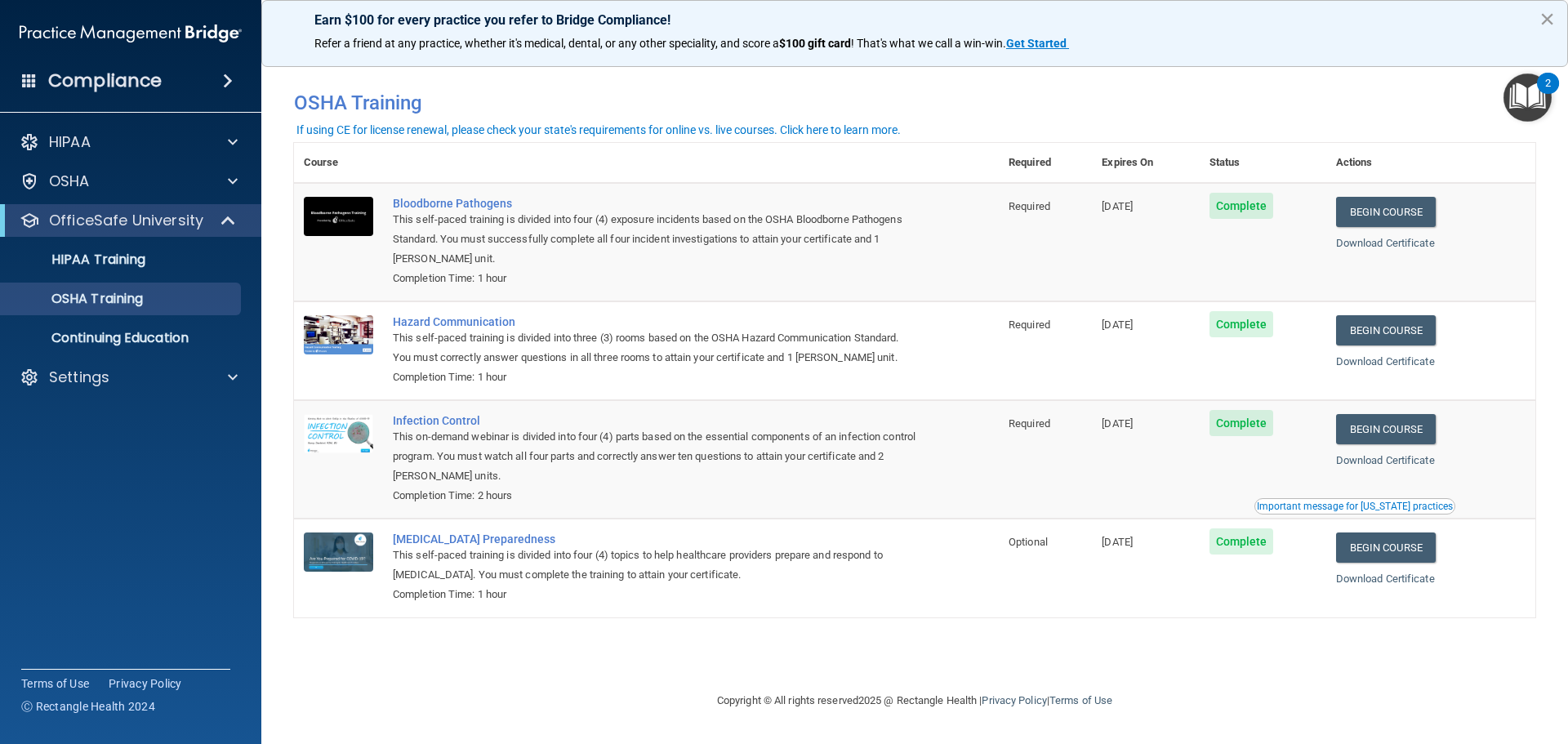
click at [1550, 19] on button "×" at bounding box center [1547, 18] width 15 height 26
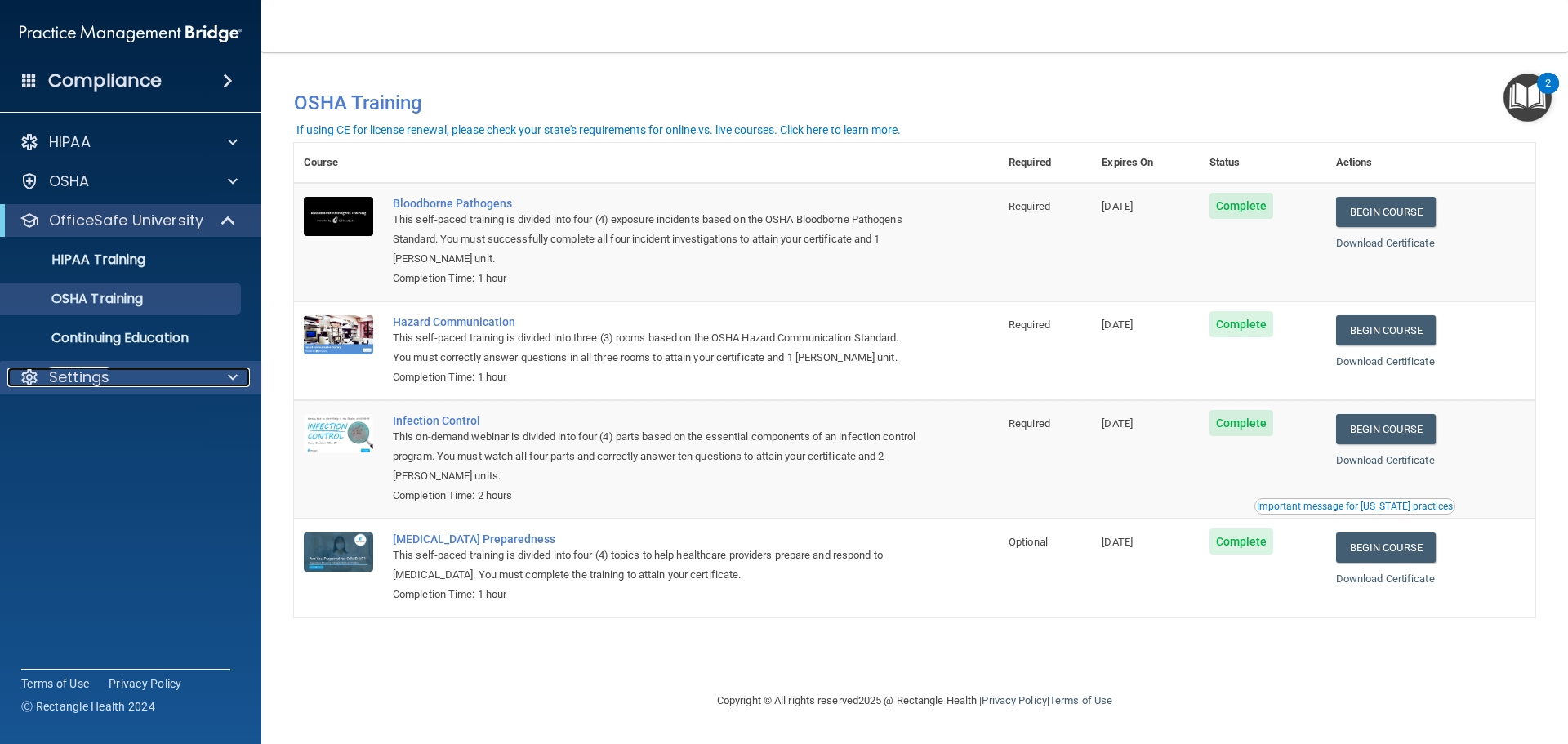
click at [133, 380] on div "Settings" at bounding box center [108, 376] width 202 height 19
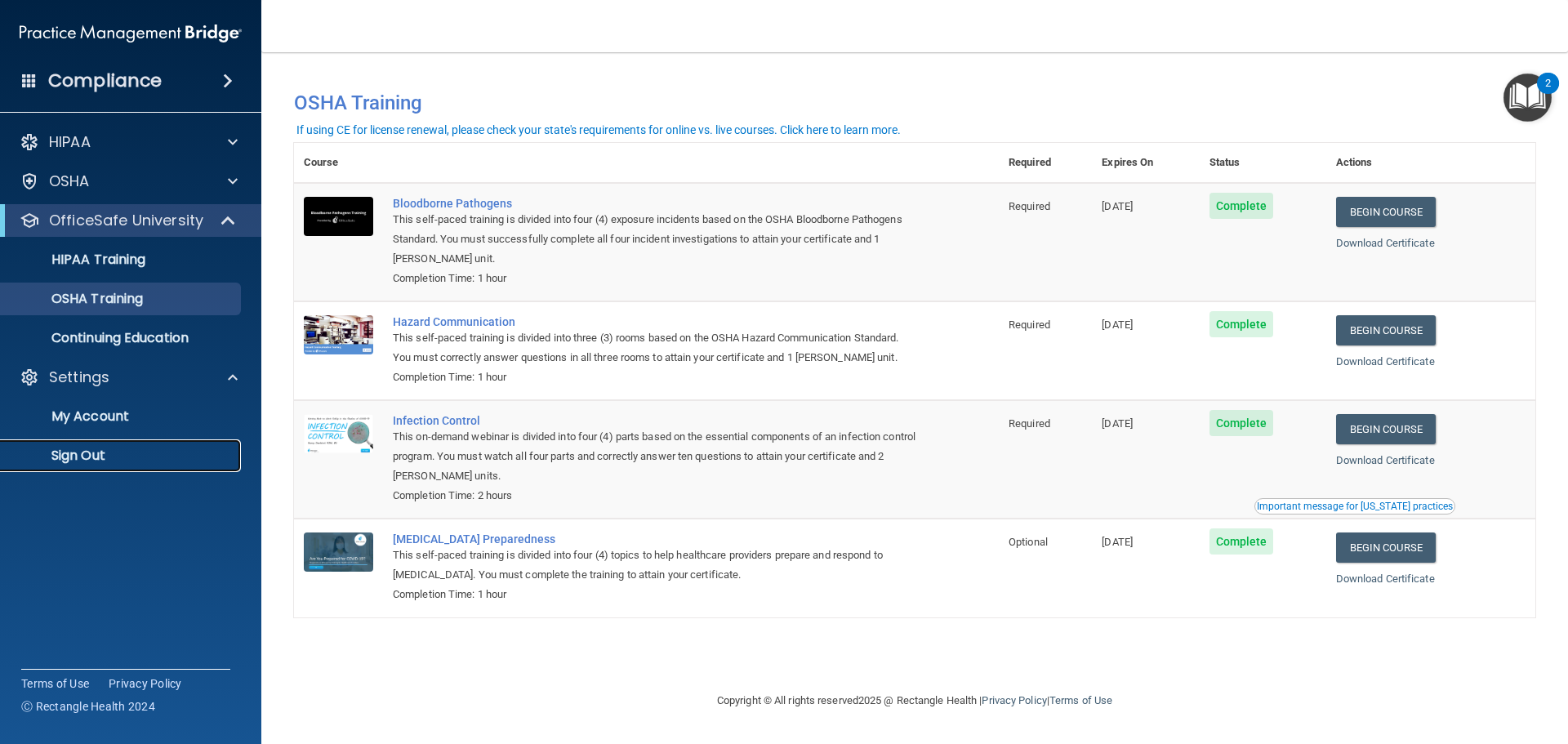
click at [89, 454] on p "Sign Out" at bounding box center [122, 455] width 223 height 16
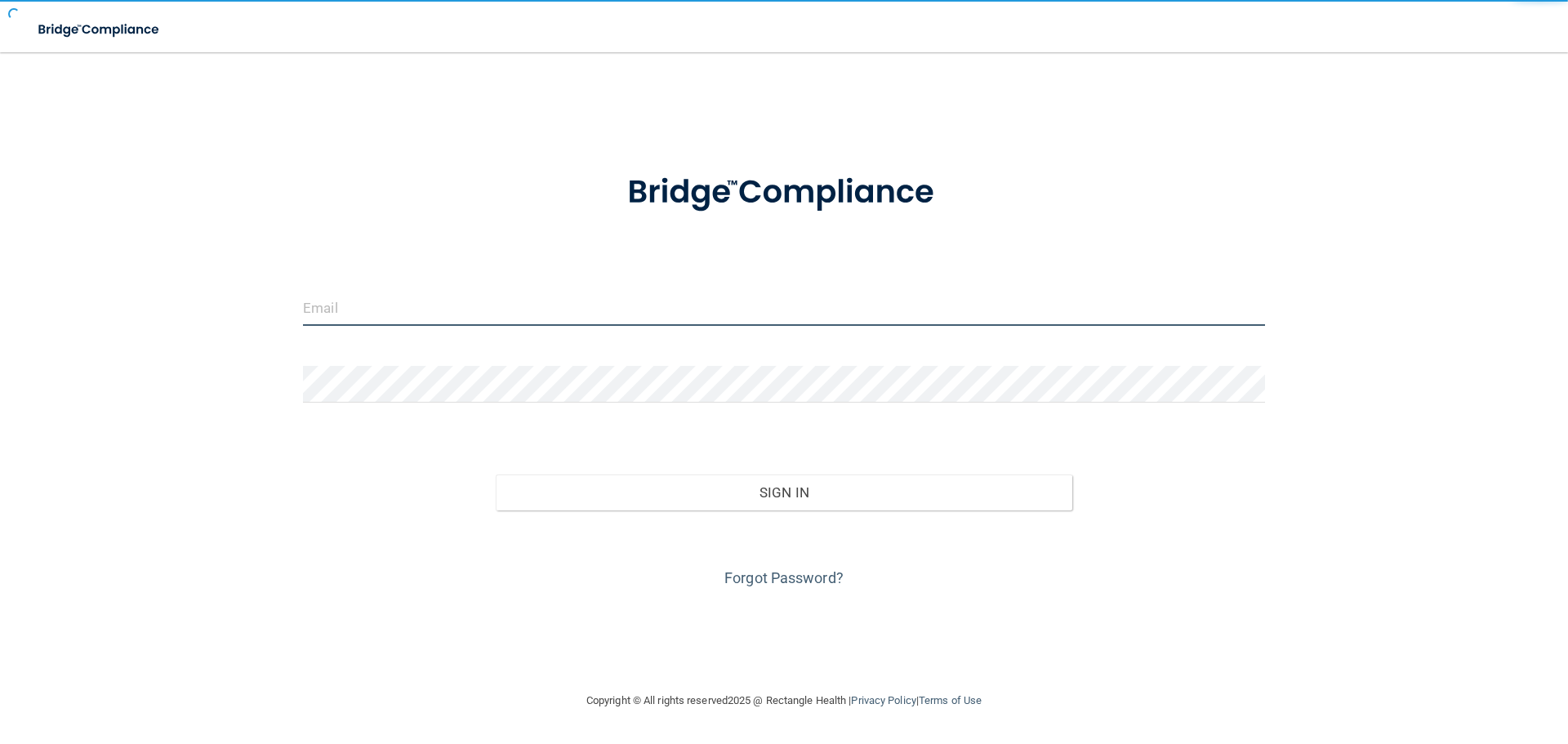
type input "[EMAIL_ADDRESS][DOMAIN_NAME]"
